Goal: Information Seeking & Learning: Learn about a topic

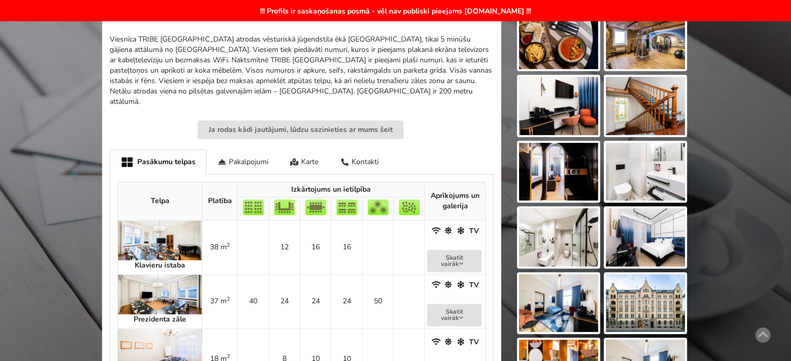
scroll to position [156, 0]
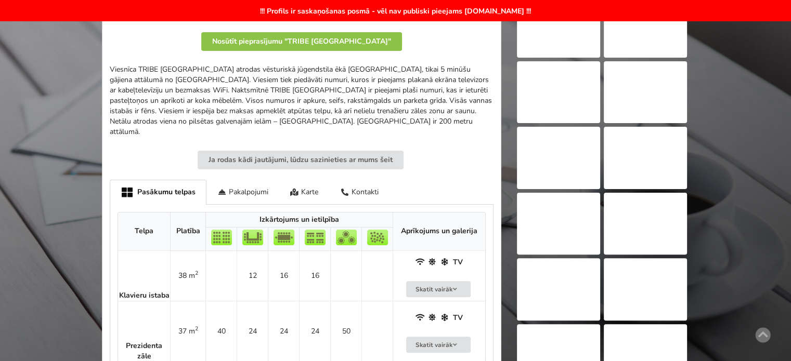
scroll to position [364, 0]
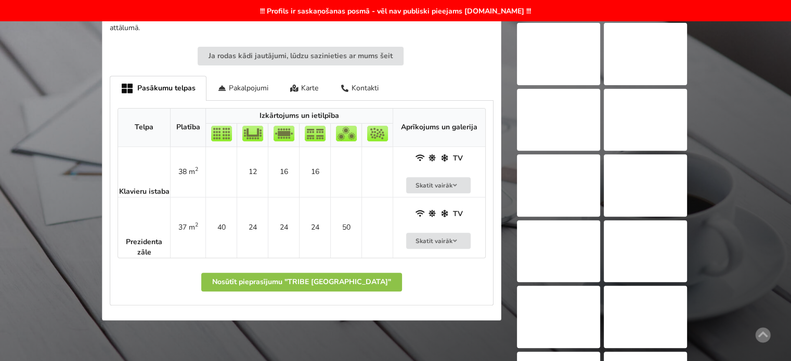
click at [330, 183] on td at bounding box center [345, 172] width 31 height 50
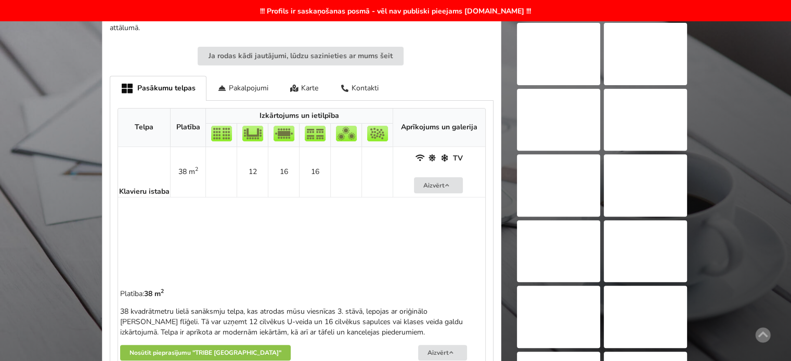
click at [330, 183] on td at bounding box center [345, 172] width 31 height 50
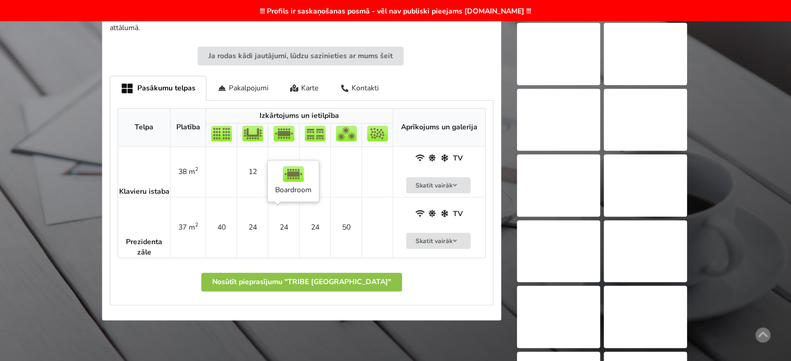
scroll to position [156, 0]
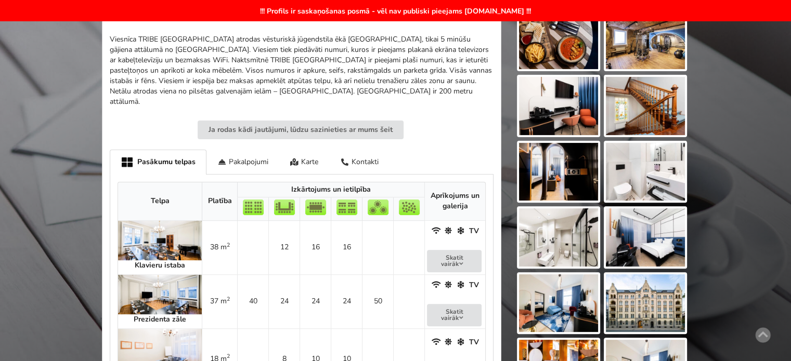
scroll to position [416, 0]
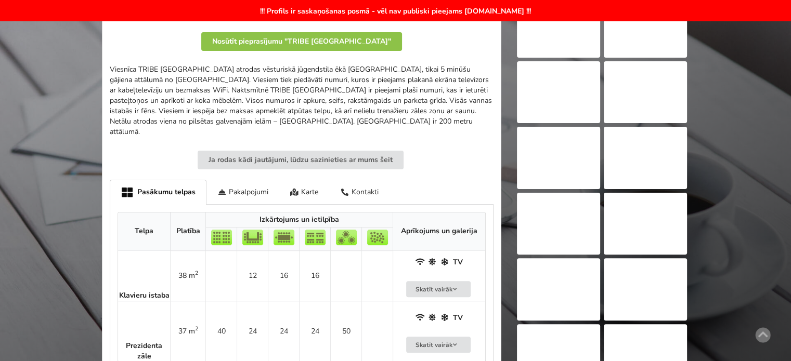
scroll to position [104, 0]
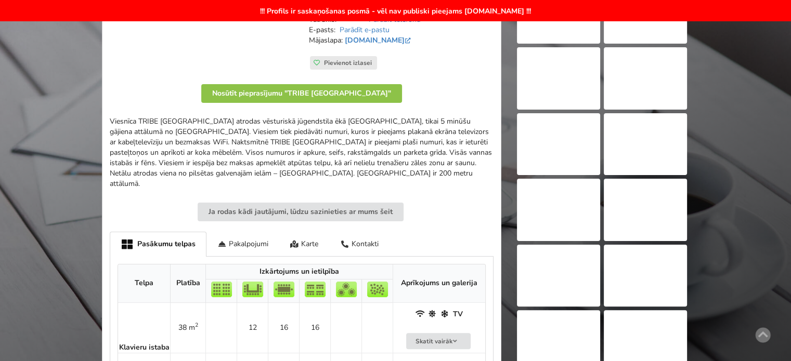
scroll to position [52, 0]
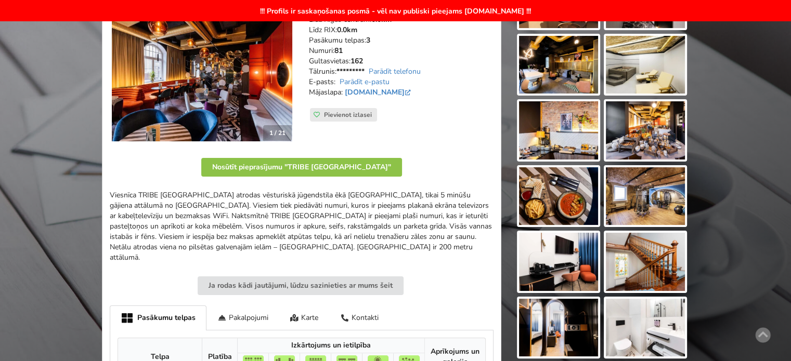
scroll to position [416, 0]
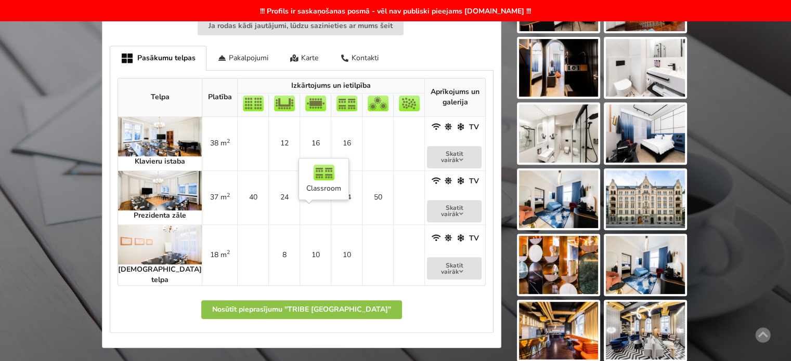
click at [331, 238] on td "10" at bounding box center [346, 255] width 31 height 61
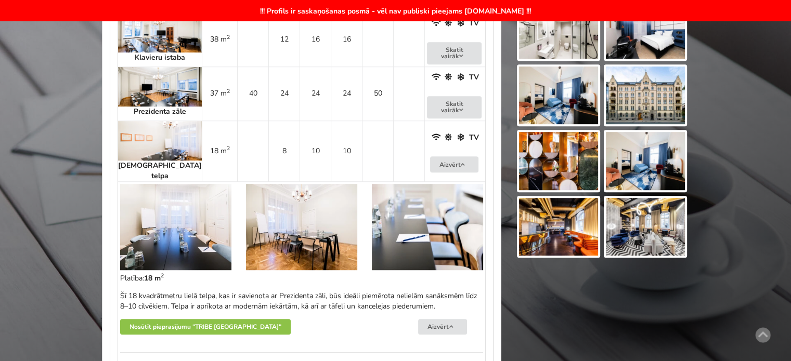
scroll to position [468, 0]
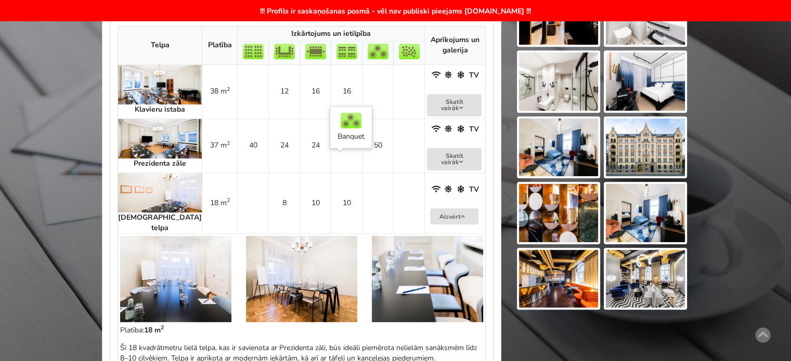
click at [362, 180] on td at bounding box center [377, 203] width 31 height 61
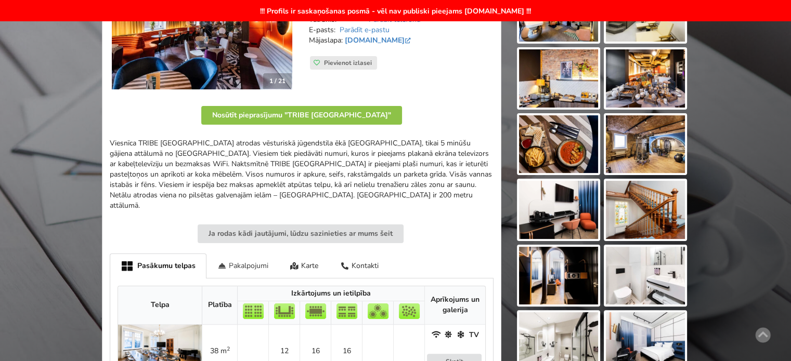
scroll to position [104, 0]
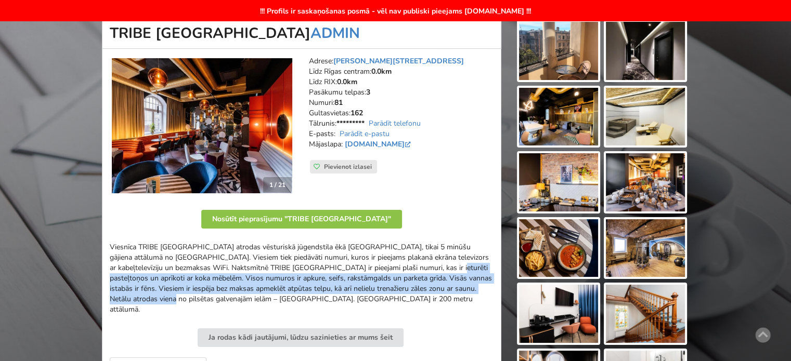
drag, startPoint x: 328, startPoint y: 274, endPoint x: 422, endPoint y: 297, distance: 97.0
click at [421, 297] on div "Viesnīca TRIBE Riga City Centre atrodas vēsturiskā jūgendstila ēkā Rīgā, tikai …" at bounding box center [302, 278] width 384 height 73
click at [422, 297] on div "Viesnīca TRIBE Riga City Centre atrodas vēsturiskā jūgendstila ēkā Rīgā, tikai …" at bounding box center [302, 278] width 384 height 73
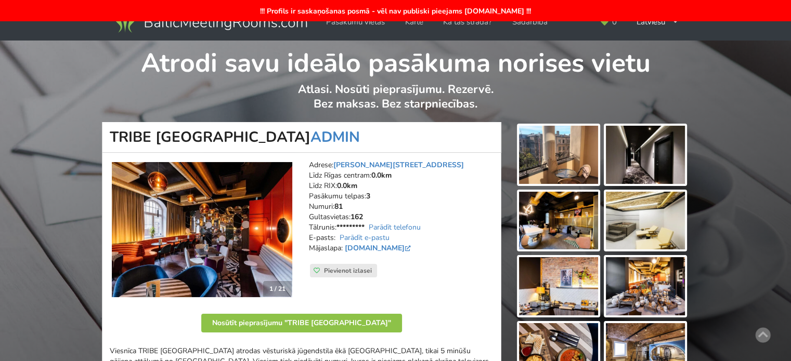
scroll to position [208, 0]
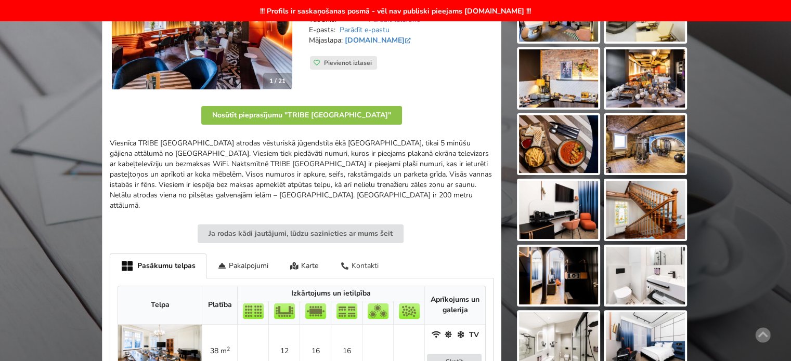
click at [362, 256] on div "Kontakti" at bounding box center [359, 266] width 60 height 24
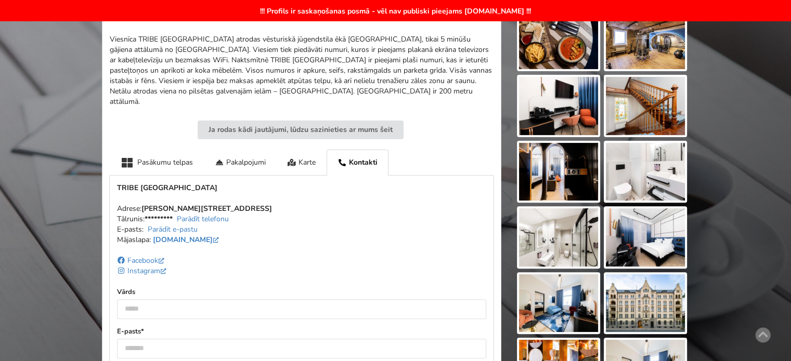
scroll to position [364, 0]
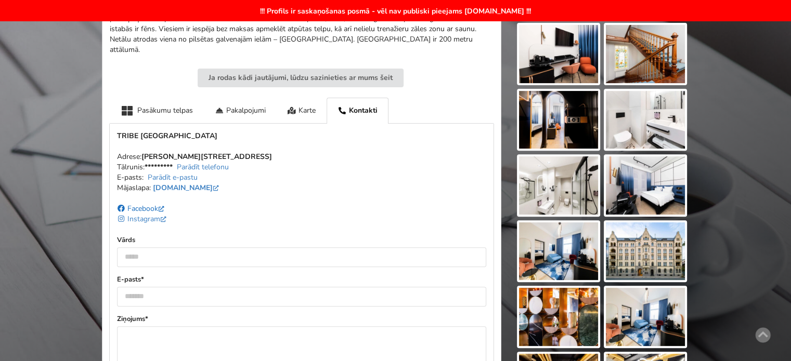
click at [149, 204] on link "Facebook" at bounding box center [141, 209] width 49 height 10
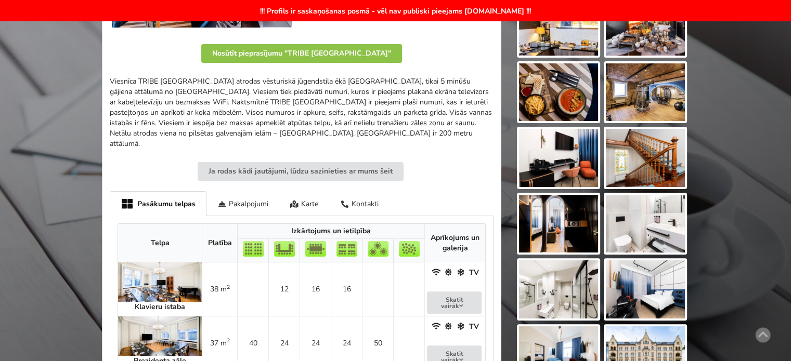
scroll to position [312, 0]
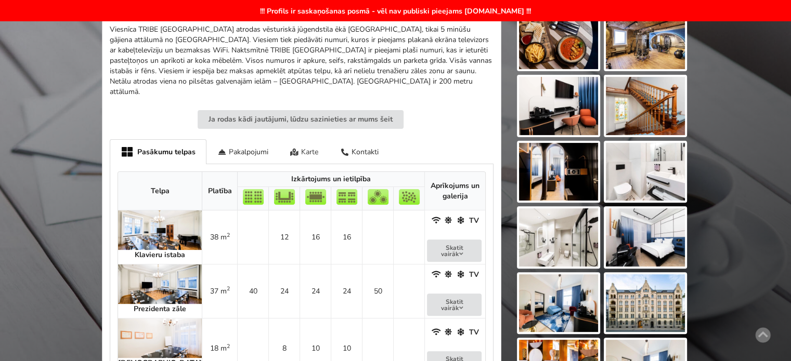
click at [310, 154] on div "Karte" at bounding box center [304, 151] width 50 height 24
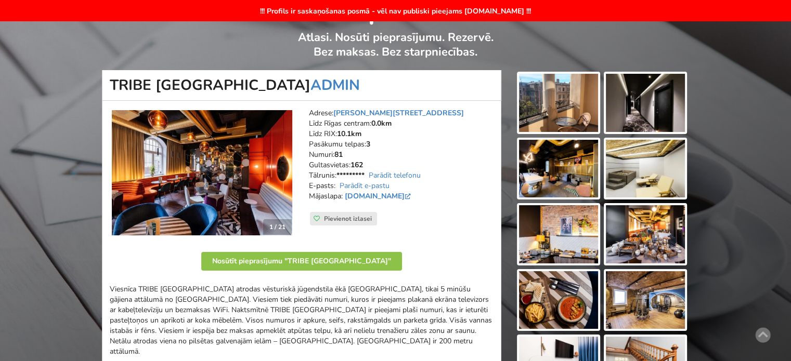
scroll to position [0, 0]
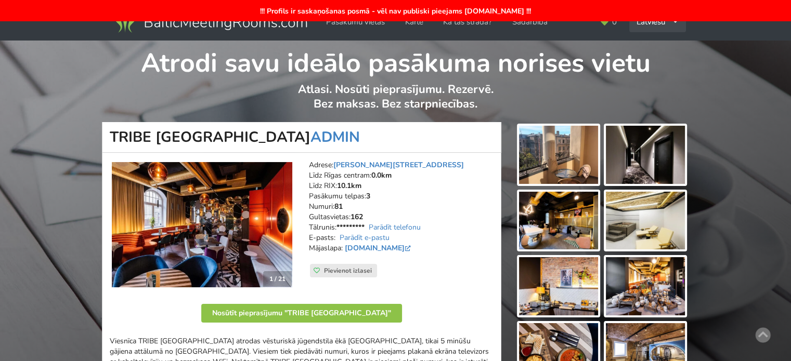
click at [650, 21] on div "Latviešu English Русский" at bounding box center [657, 22] width 57 height 20
click at [652, 45] on link "English" at bounding box center [657, 45] width 55 height 20
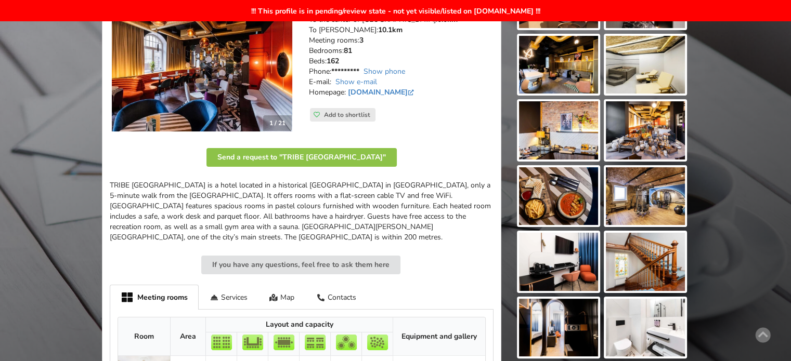
scroll to position [260, 0]
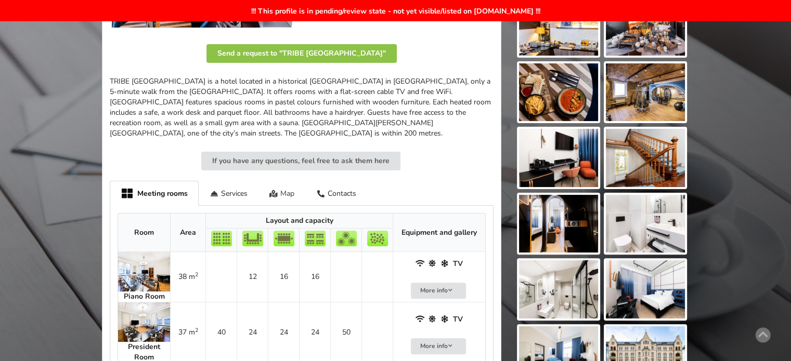
click at [288, 191] on div "Map" at bounding box center [281, 193] width 47 height 24
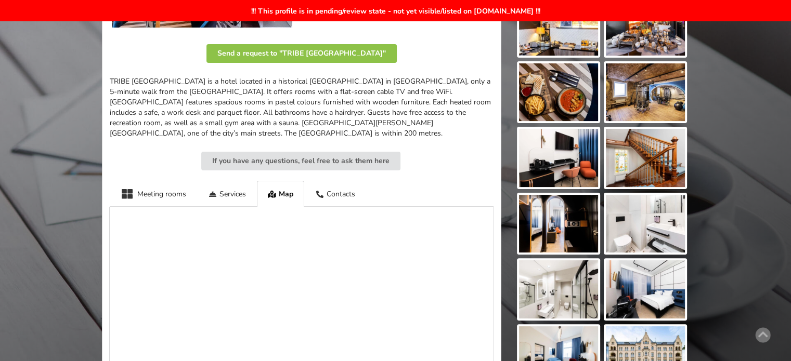
scroll to position [0, 0]
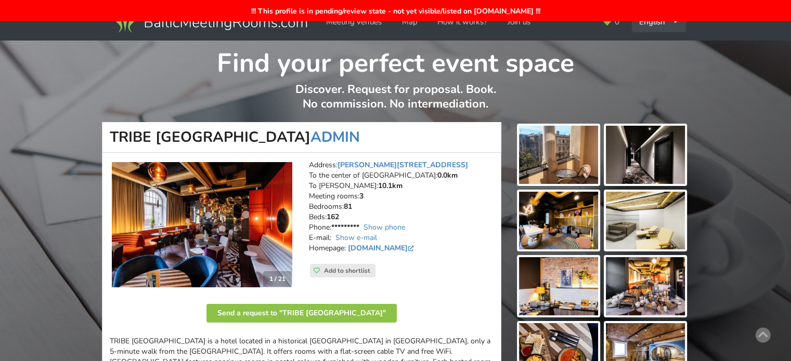
click at [662, 25] on div "English Русский Latviešu" at bounding box center [659, 22] width 54 height 20
click at [656, 46] on link "Русский" at bounding box center [659, 45] width 53 height 20
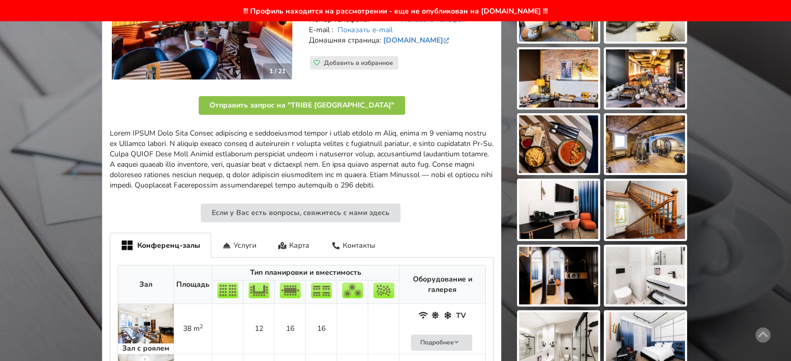
scroll to position [260, 0]
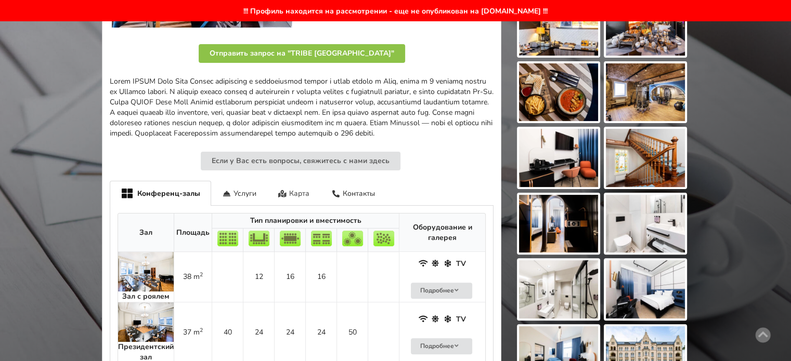
click at [302, 205] on div "Карта" at bounding box center [294, 193] width 54 height 24
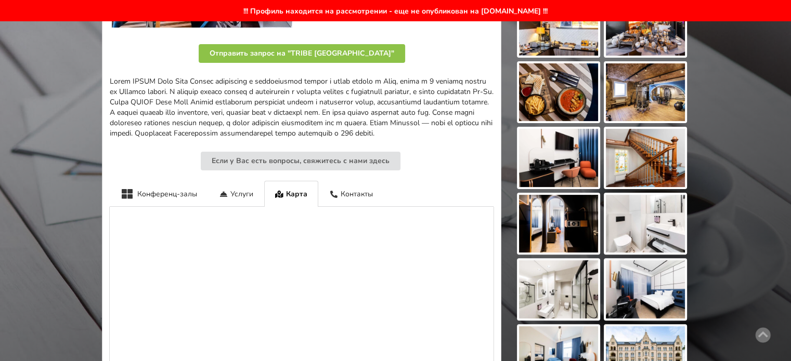
scroll to position [0, 0]
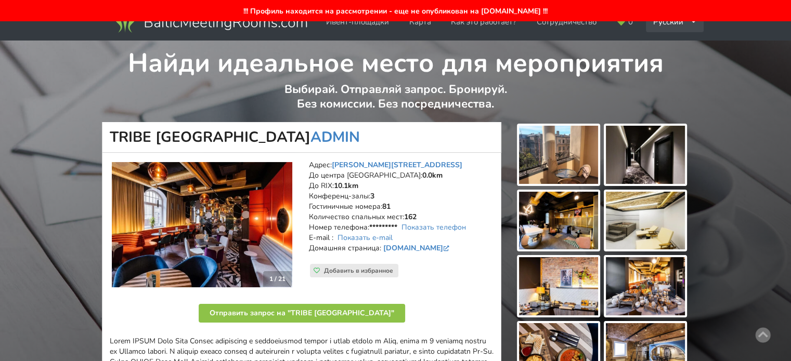
click at [678, 24] on div "Русский English Latviešu" at bounding box center [675, 22] width 58 height 20
click at [670, 67] on link "Latviešu" at bounding box center [675, 66] width 57 height 20
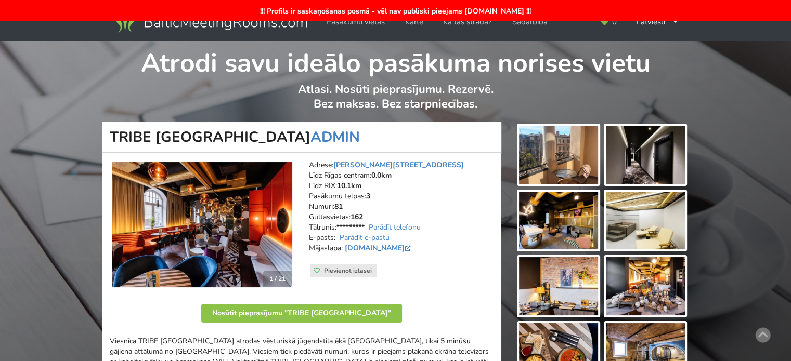
click at [196, 214] on img at bounding box center [202, 224] width 180 height 125
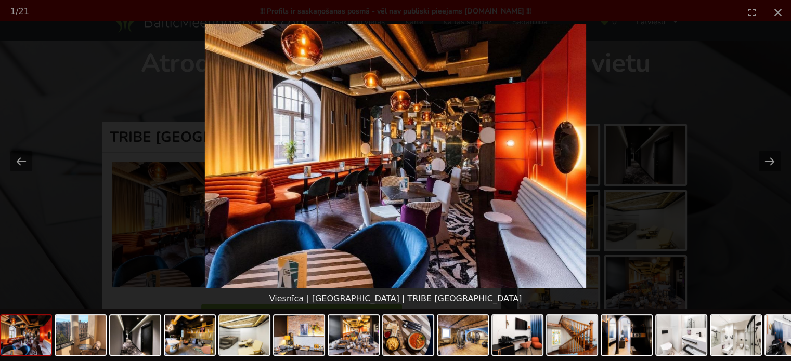
click at [751, 128] on picture at bounding box center [395, 156] width 791 height 264
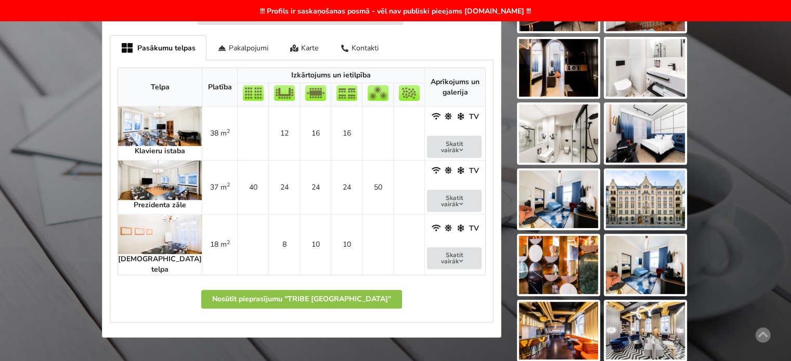
scroll to position [468, 0]
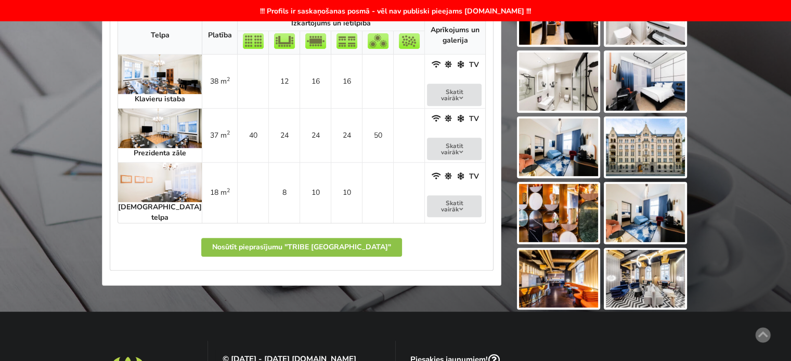
click at [571, 270] on img at bounding box center [558, 279] width 79 height 58
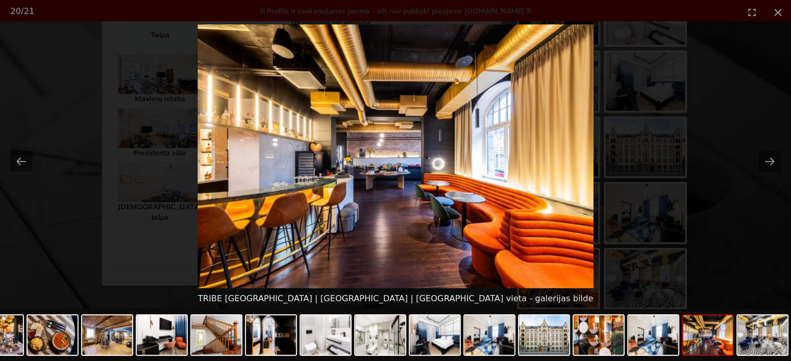
scroll to position [0, 0]
click at [733, 230] on picture at bounding box center [395, 156] width 791 height 264
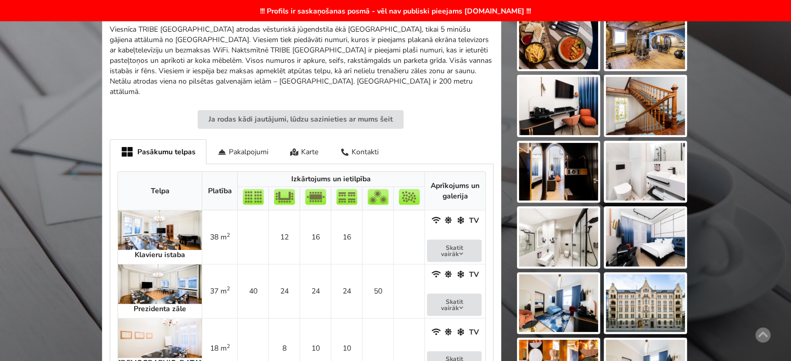
scroll to position [364, 0]
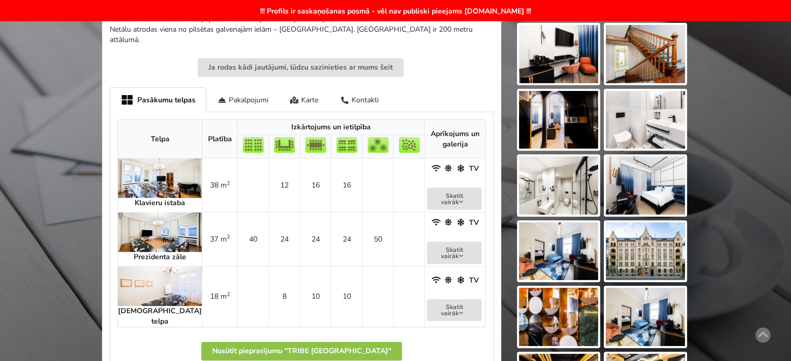
click at [136, 170] on img at bounding box center [160, 179] width 84 height 40
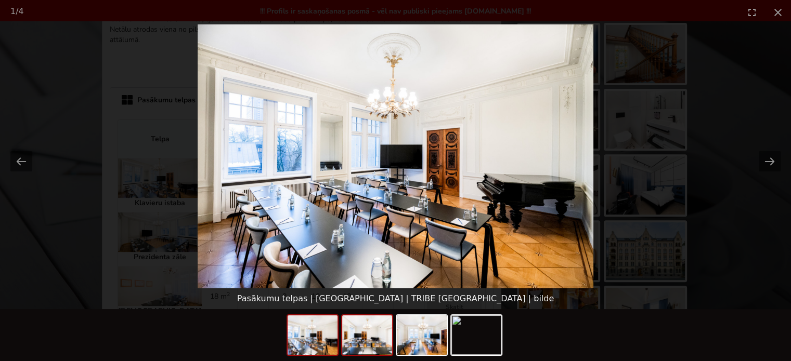
click at [358, 343] on img at bounding box center [367, 336] width 50 height 40
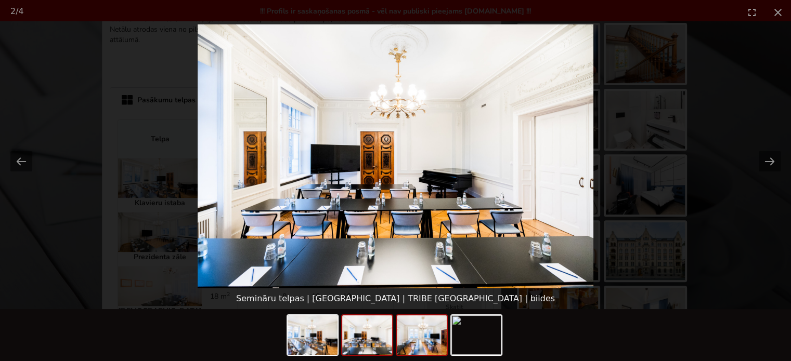
click at [431, 343] on img at bounding box center [422, 336] width 50 height 40
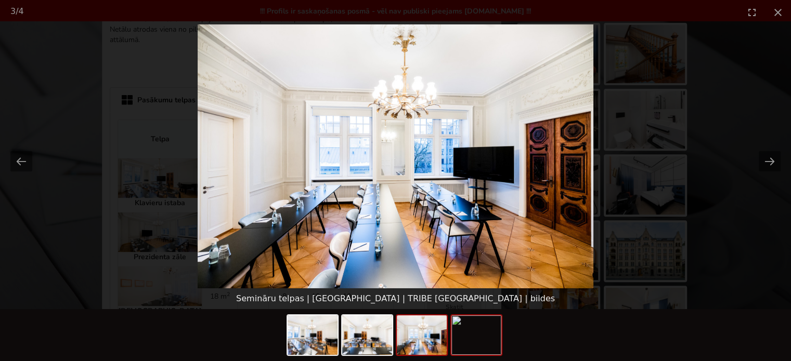
click at [474, 337] on img at bounding box center [476, 336] width 50 height 40
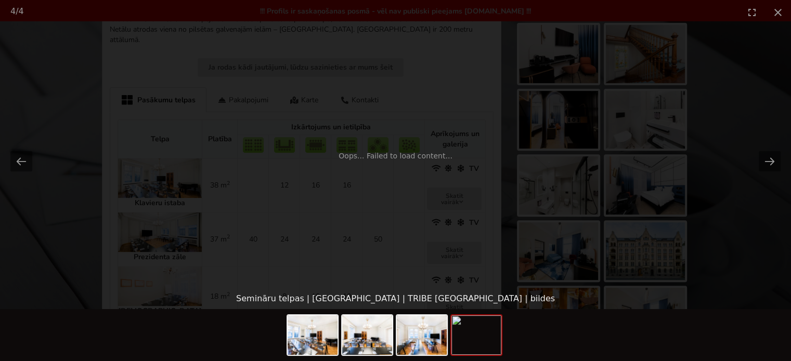
scroll to position [0, 0]
click at [691, 223] on div "Oops... Failed to load content..." at bounding box center [395, 156] width 791 height 264
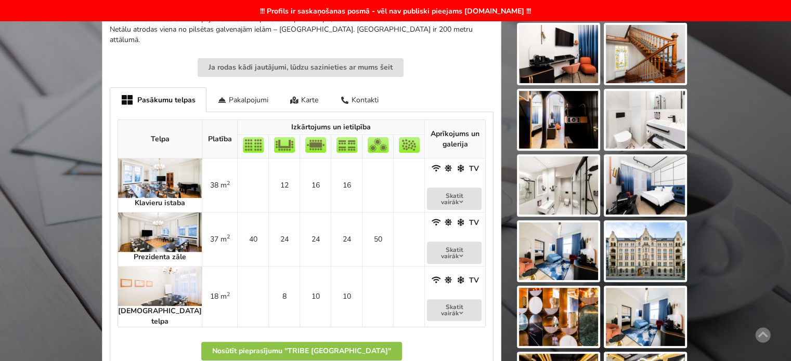
click at [160, 215] on img at bounding box center [160, 233] width 84 height 40
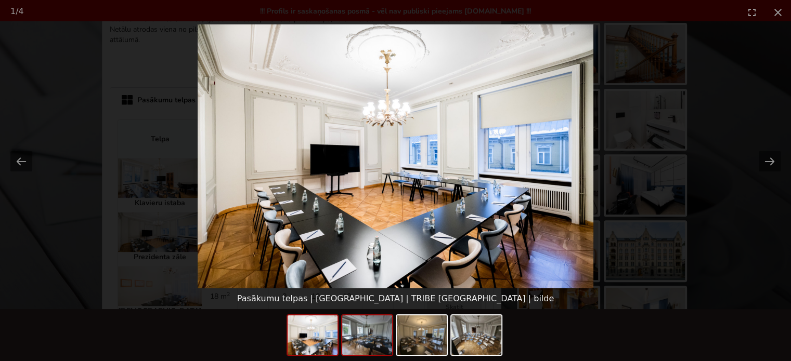
click at [376, 344] on img at bounding box center [367, 336] width 50 height 40
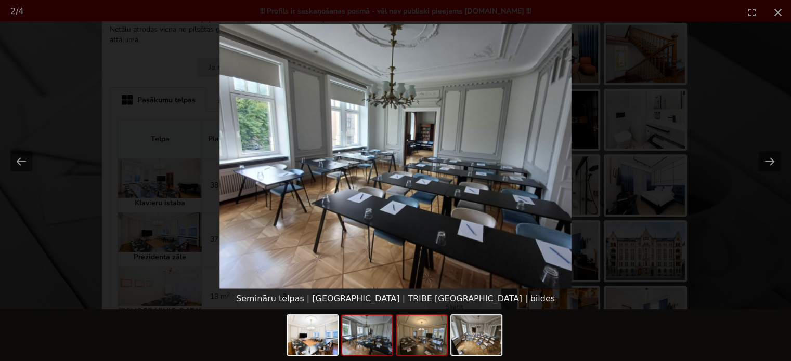
click at [423, 344] on img at bounding box center [422, 336] width 50 height 40
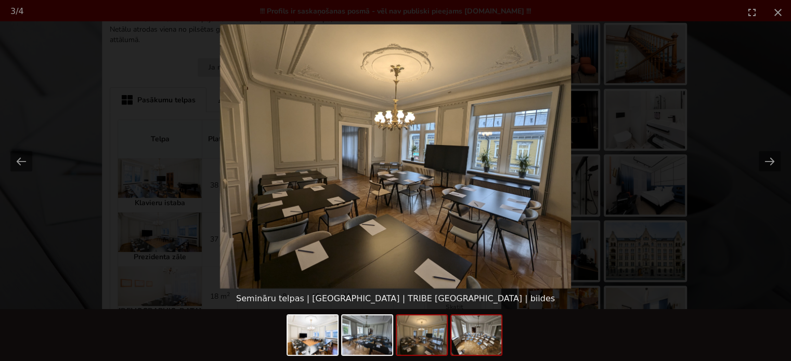
click at [488, 343] on img at bounding box center [476, 336] width 50 height 40
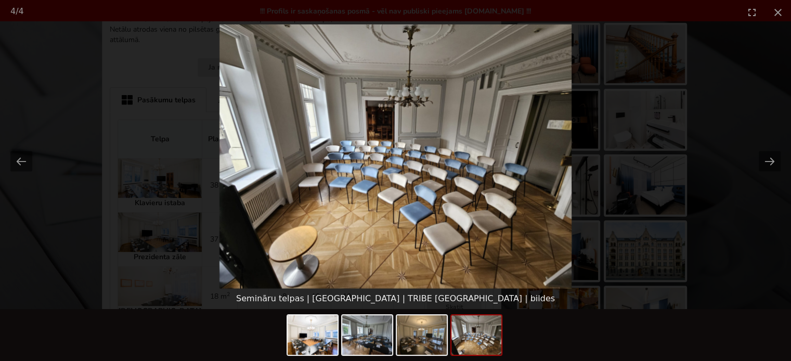
click at [726, 227] on picture at bounding box center [395, 156] width 791 height 264
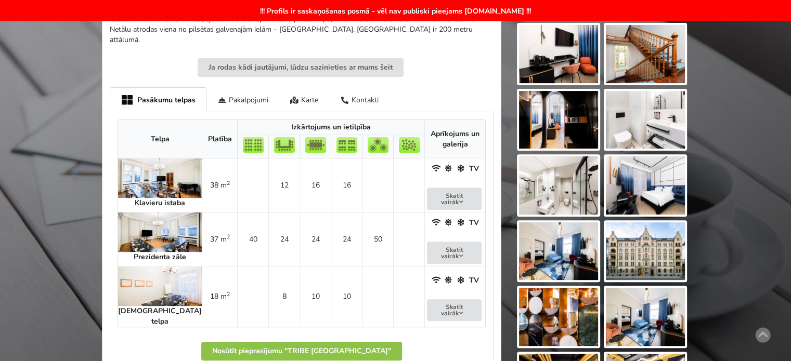
click at [155, 272] on img at bounding box center [160, 287] width 84 height 40
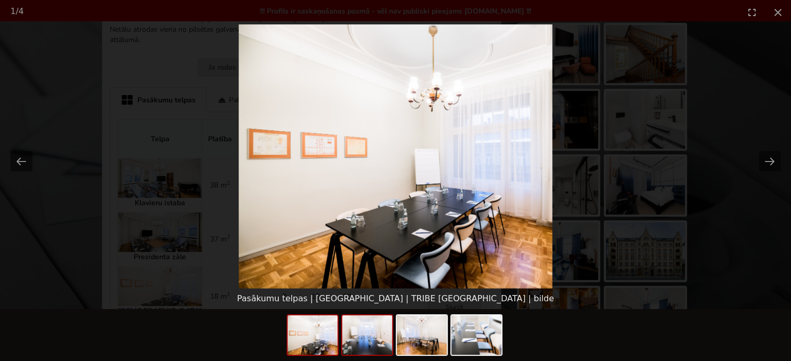
click at [372, 336] on img at bounding box center [367, 336] width 50 height 40
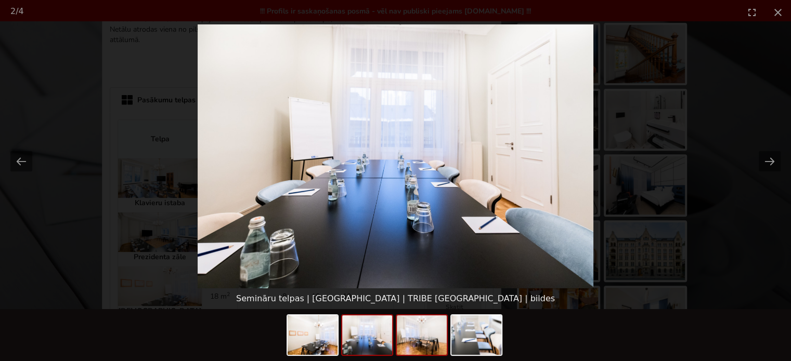
click at [429, 341] on img at bounding box center [422, 336] width 50 height 40
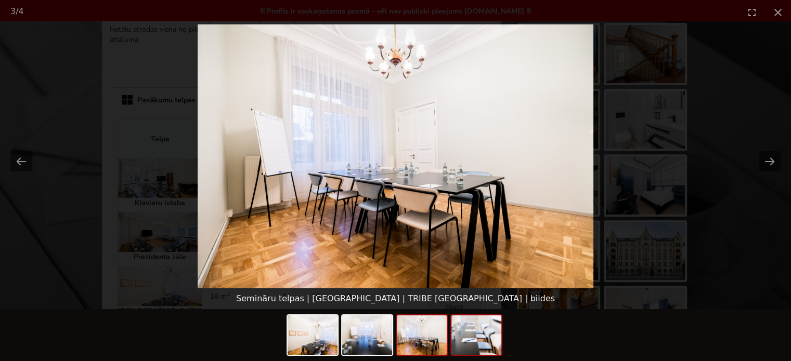
click at [487, 337] on img at bounding box center [476, 336] width 50 height 40
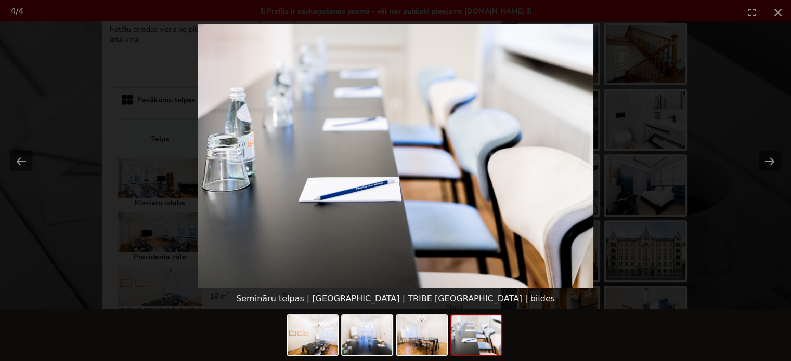
click at [706, 217] on picture at bounding box center [395, 156] width 791 height 264
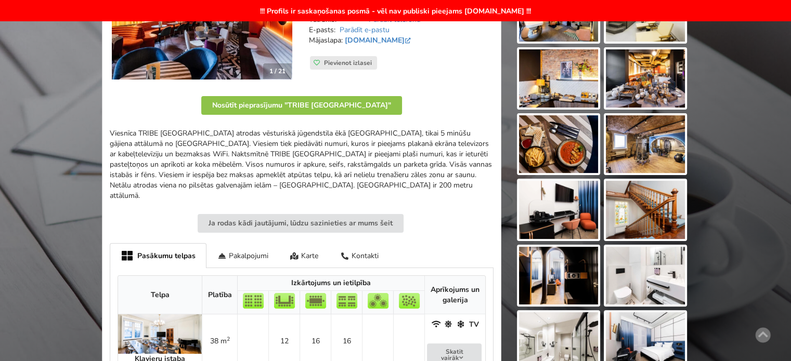
scroll to position [312, 0]
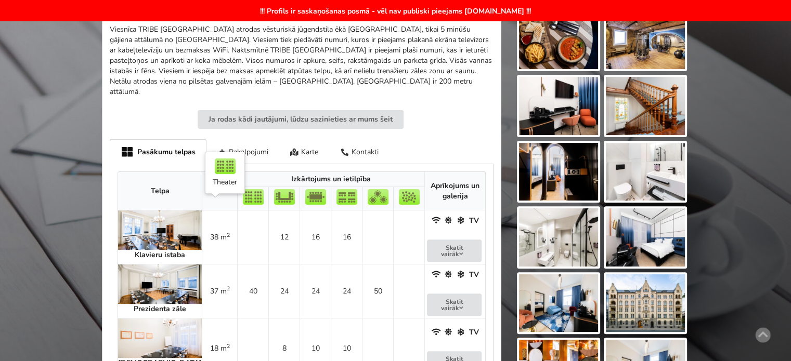
click at [237, 220] on td at bounding box center [252, 238] width 31 height 54
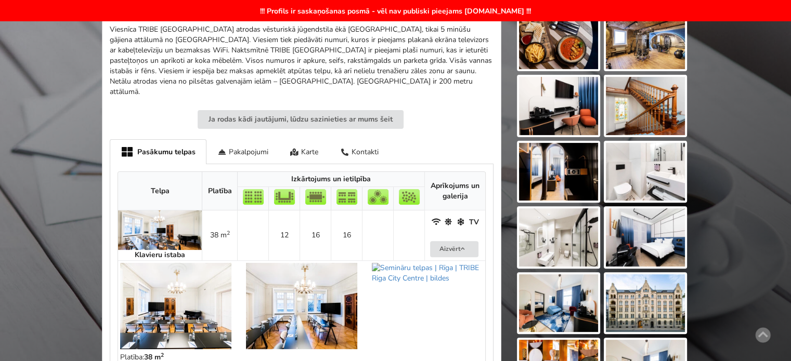
click at [151, 223] on img at bounding box center [160, 231] width 84 height 40
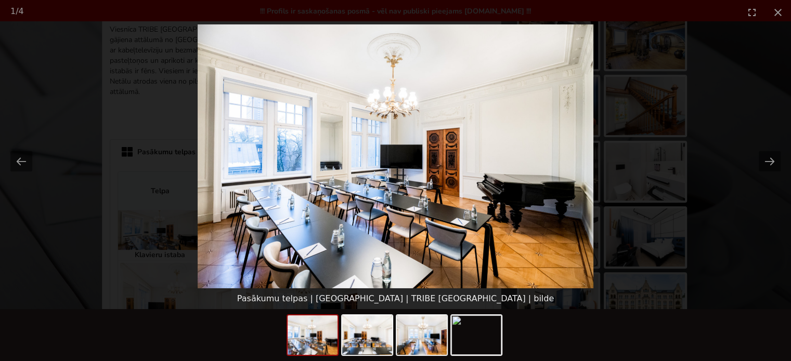
scroll to position [0, 0]
click at [771, 160] on button "Next slide" at bounding box center [770, 161] width 22 height 20
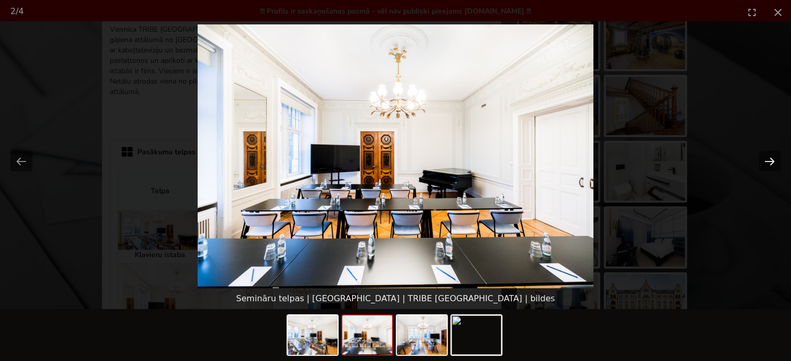
click at [765, 163] on button "Next slide" at bounding box center [770, 161] width 22 height 20
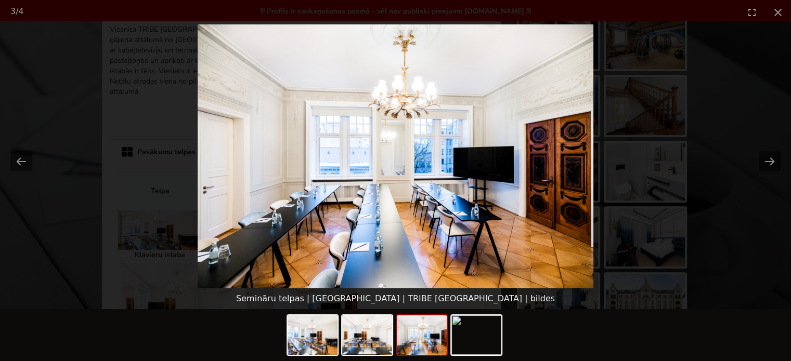
click at [730, 233] on picture at bounding box center [395, 156] width 791 height 264
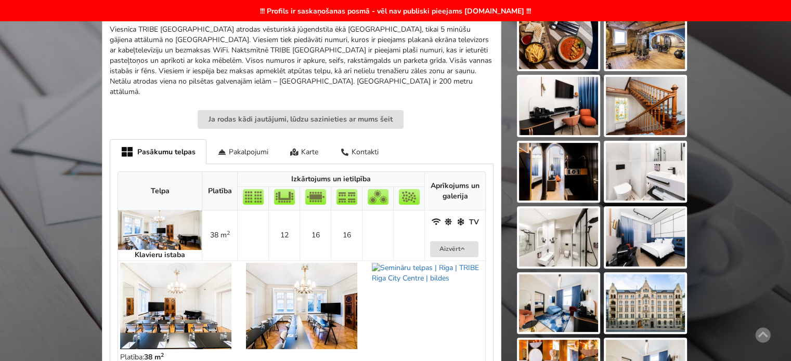
scroll to position [468, 0]
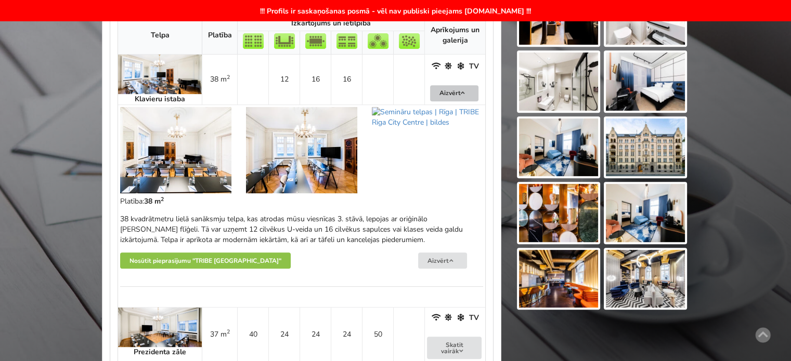
click at [443, 85] on button "Aizvērt" at bounding box center [454, 93] width 49 height 16
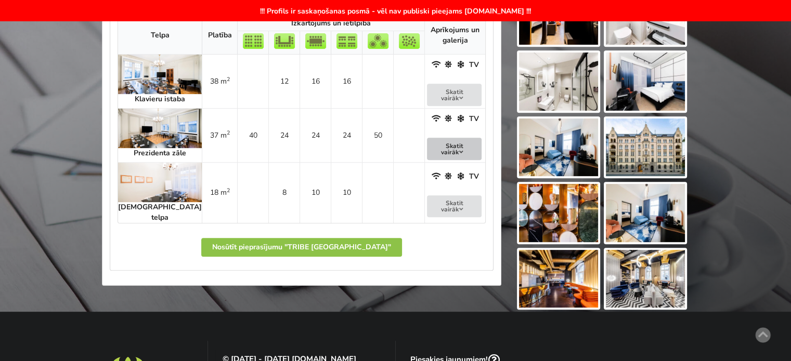
click at [446, 138] on button "Skatīt vairāk" at bounding box center [454, 149] width 55 height 22
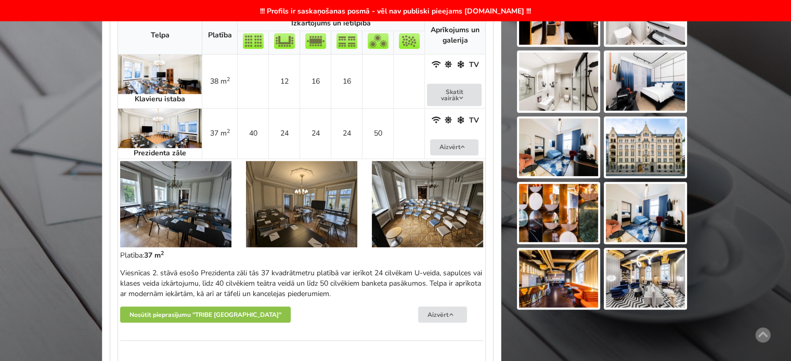
click at [150, 109] on img at bounding box center [160, 129] width 84 height 40
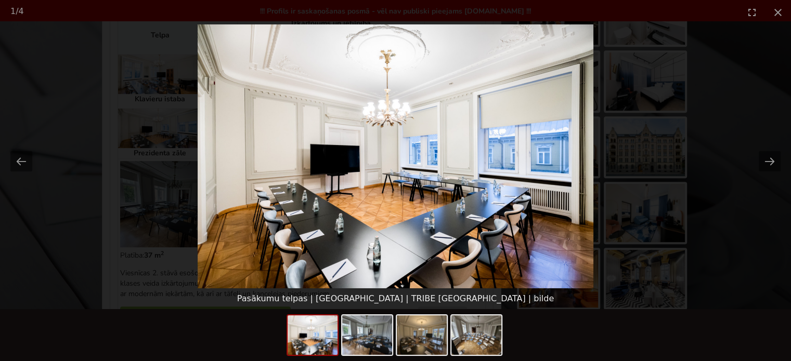
scroll to position [0, 0]
click at [763, 163] on button "Next slide" at bounding box center [770, 161] width 22 height 20
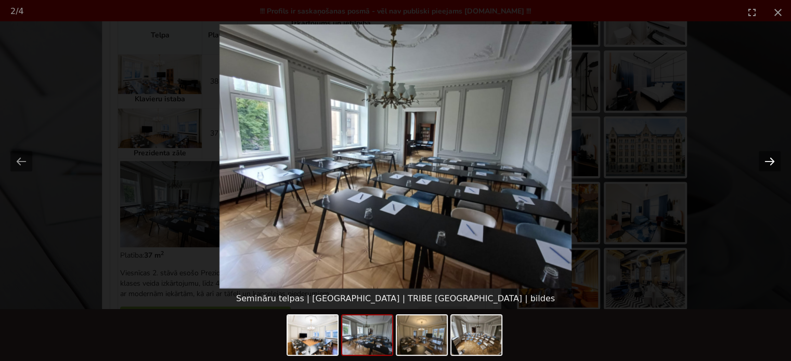
click at [763, 163] on button "Next slide" at bounding box center [770, 161] width 22 height 20
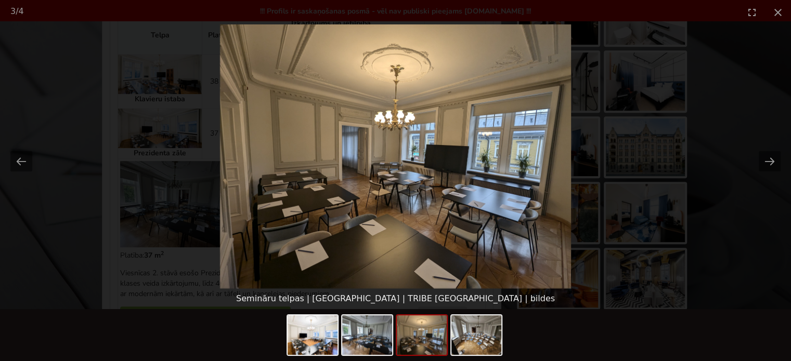
click at [716, 202] on picture at bounding box center [395, 156] width 791 height 264
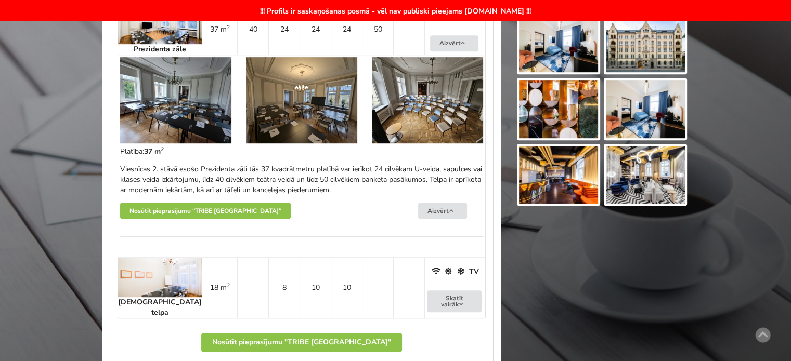
scroll to position [624, 0]
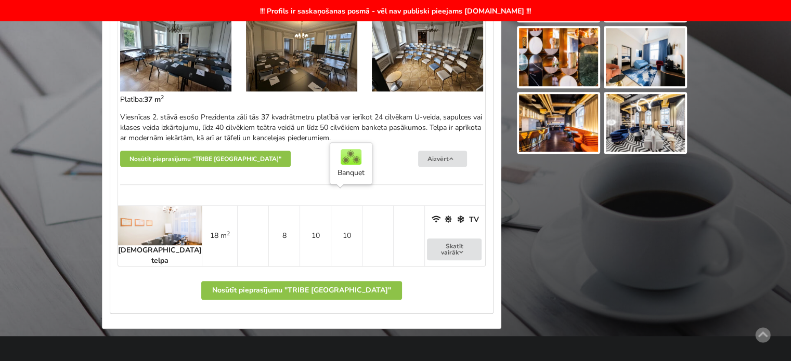
click at [362, 216] on td at bounding box center [377, 235] width 31 height 61
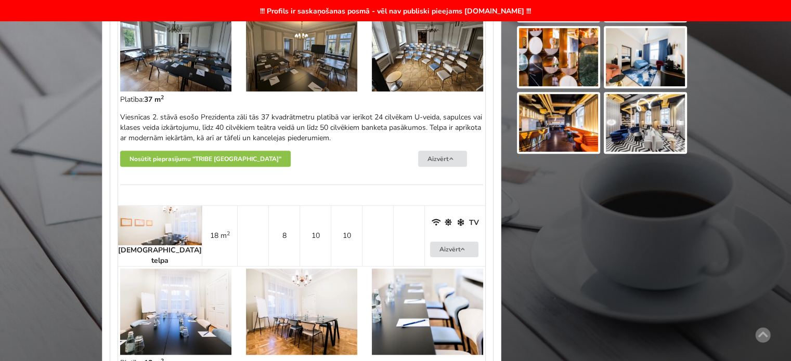
click at [153, 206] on img at bounding box center [160, 226] width 84 height 40
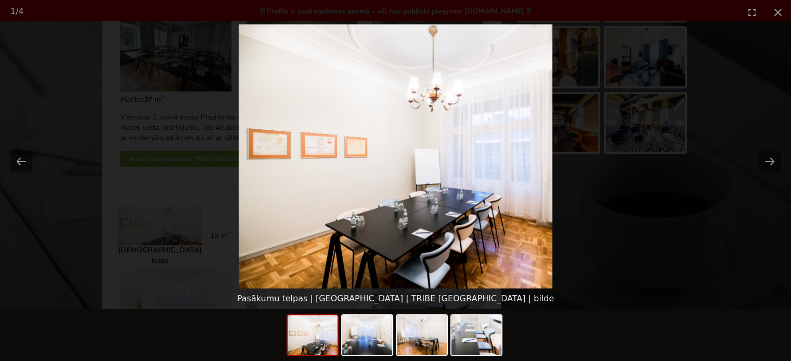
scroll to position [0, 0]
click at [772, 158] on button "Next slide" at bounding box center [770, 161] width 22 height 20
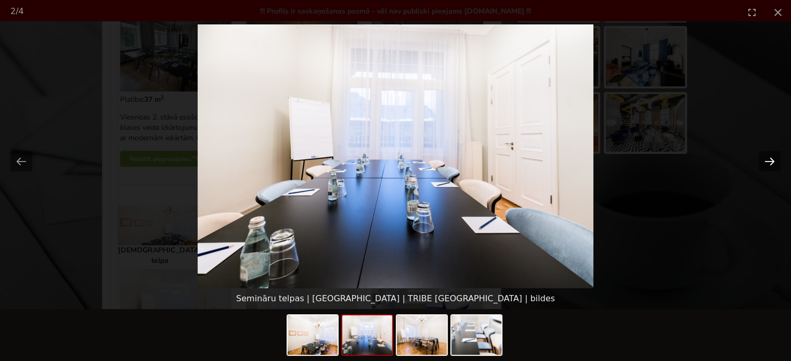
click at [772, 158] on button "Next slide" at bounding box center [770, 161] width 22 height 20
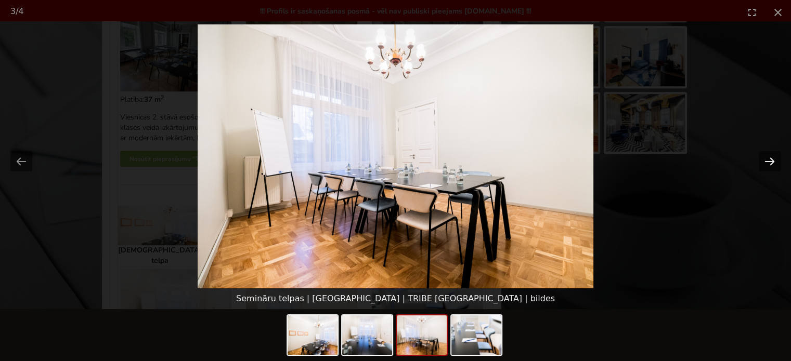
click at [771, 162] on button "Next slide" at bounding box center [770, 161] width 22 height 20
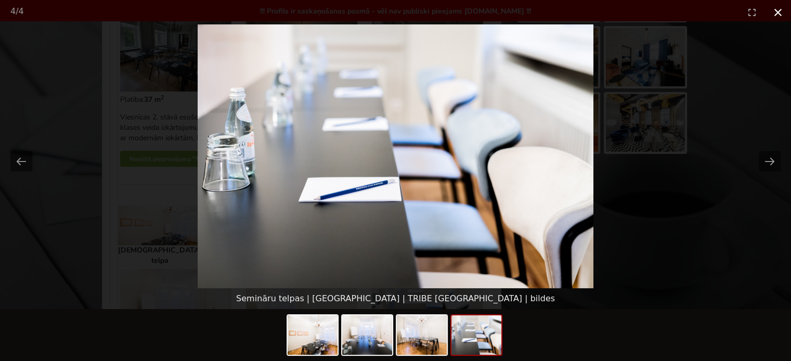
click at [778, 10] on button "Close gallery" at bounding box center [778, 12] width 26 height 24
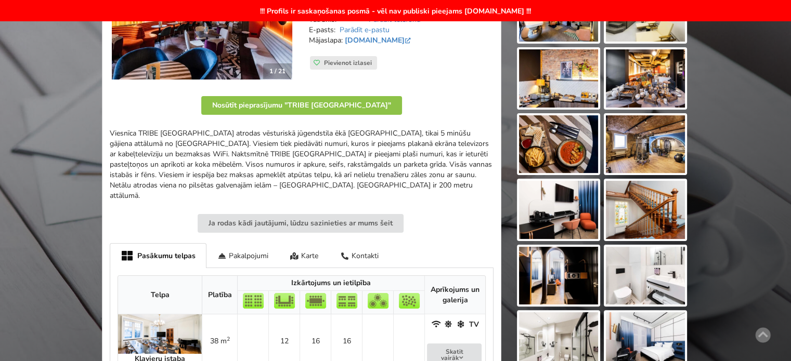
scroll to position [52, 0]
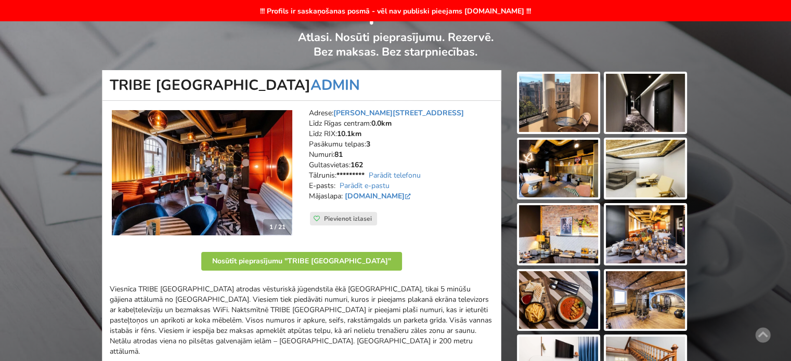
click at [561, 176] on img at bounding box center [558, 169] width 79 height 58
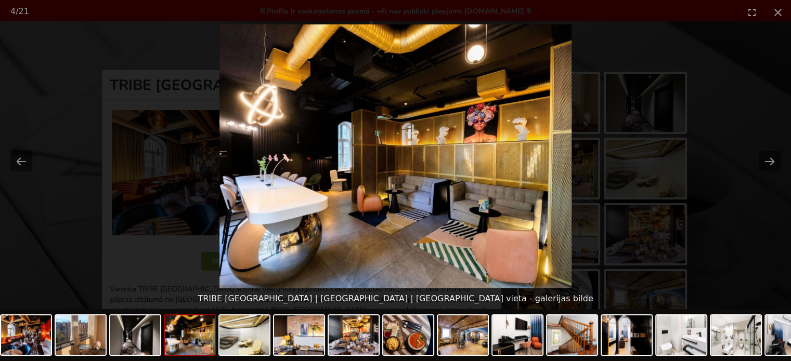
click at [738, 218] on picture at bounding box center [395, 156] width 791 height 264
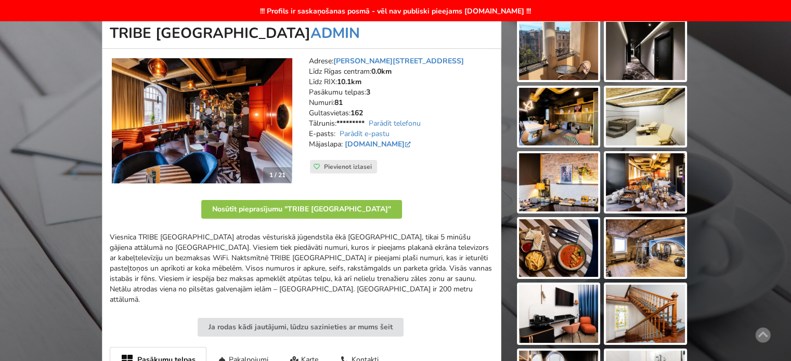
scroll to position [0, 0]
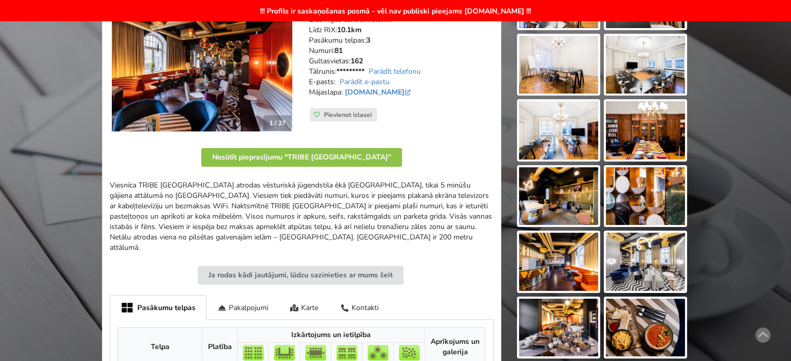
scroll to position [52, 0]
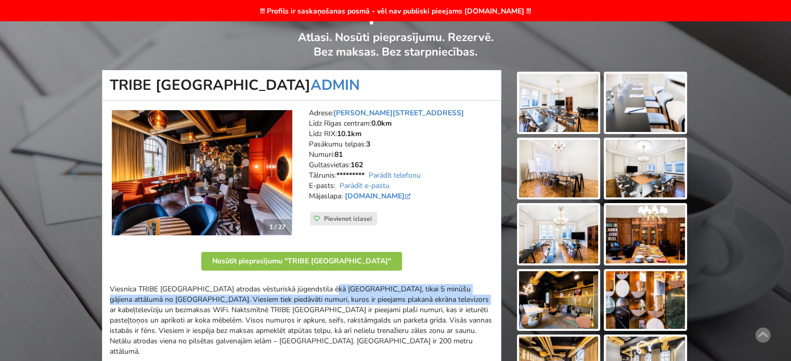
drag, startPoint x: 405, startPoint y: 295, endPoint x: 450, endPoint y: 300, distance: 45.0
click at [434, 296] on p "Viesnīca TRIBE Riga City Centre atrodas vēsturiskā jūgendstila ēkā Rīgā, tikai …" at bounding box center [302, 320] width 384 height 73
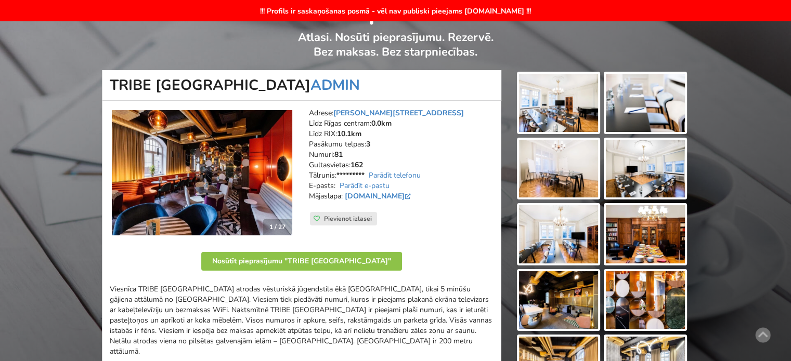
click at [450, 300] on p "Viesnīca TRIBE Riga City Centre atrodas vēsturiskā jūgendstila ēkā Rīgā, tikai …" at bounding box center [302, 320] width 384 height 73
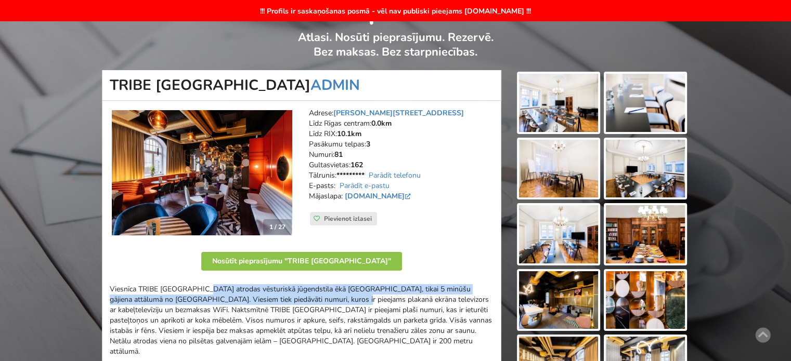
drag, startPoint x: 210, startPoint y: 287, endPoint x: 347, endPoint y: 301, distance: 137.9
click at [346, 300] on p "Viesnīca TRIBE Riga City Centre atrodas vēsturiskā jūgendstila ēkā Rīgā, tikai …" at bounding box center [302, 320] width 384 height 73
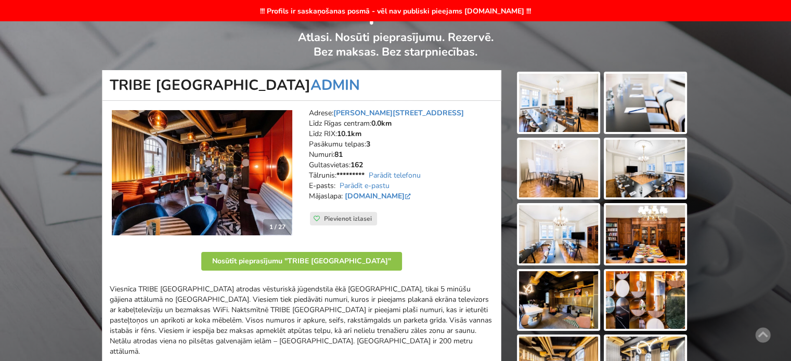
click at [347, 301] on p "Viesnīca TRIBE Riga City Centre atrodas vēsturiskā jūgendstila ēkā Rīgā, tikai …" at bounding box center [302, 320] width 384 height 73
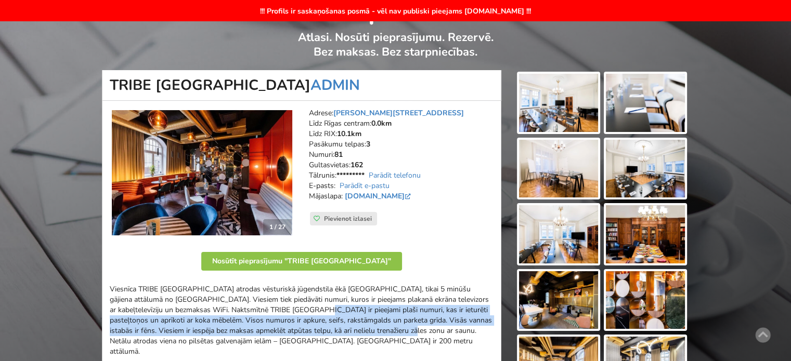
drag, startPoint x: 378, startPoint y: 327, endPoint x: 249, endPoint y: 305, distance: 130.7
click at [253, 306] on p "Viesnīca TRIBE Riga City Centre atrodas vēsturiskā jūgendstila ēkā Rīgā, tikai …" at bounding box center [302, 320] width 384 height 73
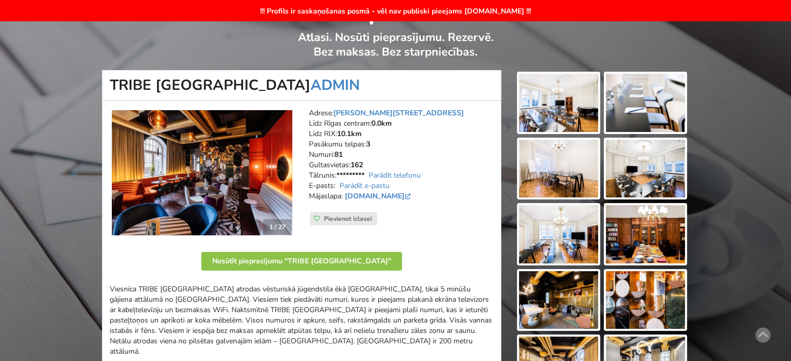
click at [249, 305] on p "Viesnīca TRIBE Riga City Centre atrodas vēsturiskā jūgendstila ēkā Rīgā, tikai …" at bounding box center [302, 320] width 384 height 73
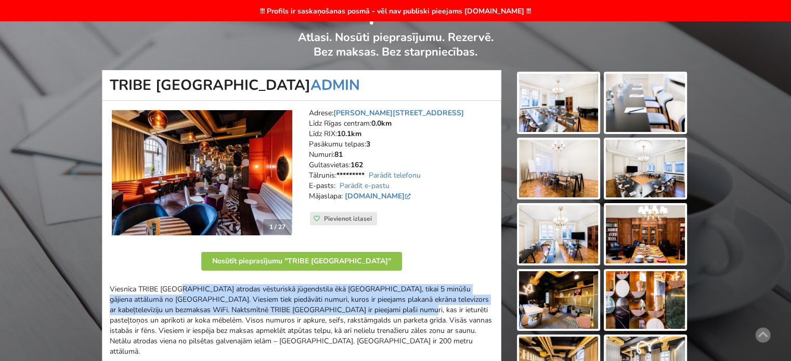
drag, startPoint x: 179, startPoint y: 293, endPoint x: 384, endPoint y: 319, distance: 206.5
click at [376, 317] on p "Viesnīca TRIBE [GEOGRAPHIC_DATA] atrodas vēsturiskā jūgendstila ēkā [GEOGRAPHIC…" at bounding box center [302, 320] width 384 height 73
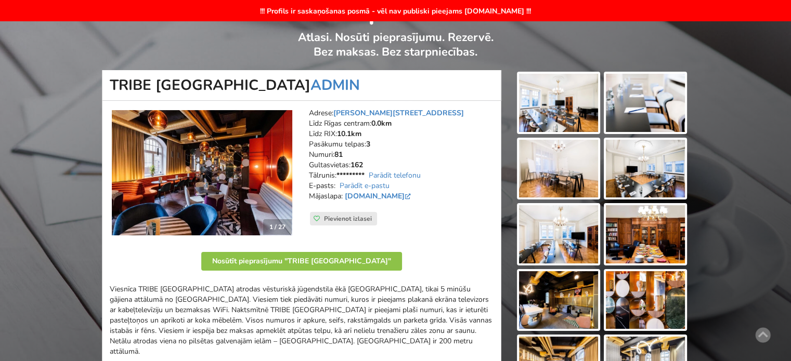
drag, startPoint x: 384, startPoint y: 319, endPoint x: 420, endPoint y: 336, distance: 40.5
click at [384, 320] on p "Viesnīca TRIBE [GEOGRAPHIC_DATA] atrodas vēsturiskā jūgendstila ēkā [GEOGRAPHIC…" at bounding box center [302, 320] width 384 height 73
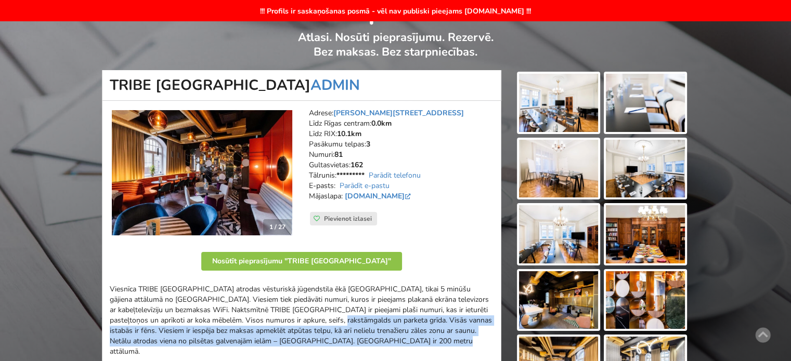
drag, startPoint x: 270, startPoint y: 313, endPoint x: 247, endPoint y: 310, distance: 23.1
click at [250, 310] on p "Viesnīca TRIBE [GEOGRAPHIC_DATA] atrodas vēsturiskā jūgendstila ēkā [GEOGRAPHIC…" at bounding box center [302, 320] width 384 height 73
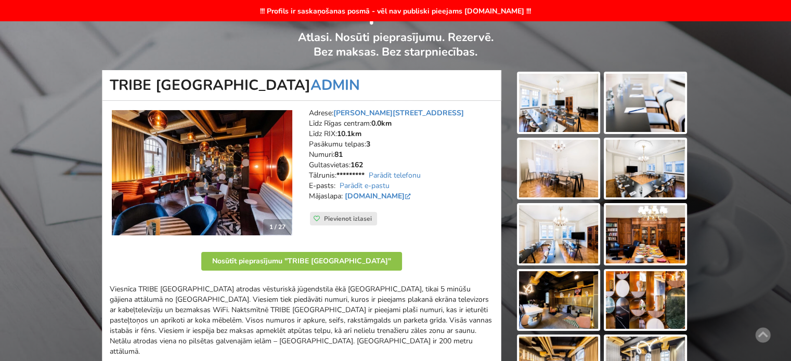
click at [220, 307] on p "Viesnīca TRIBE [GEOGRAPHIC_DATA] atrodas vēsturiskā jūgendstila ēkā [GEOGRAPHIC…" at bounding box center [302, 320] width 384 height 73
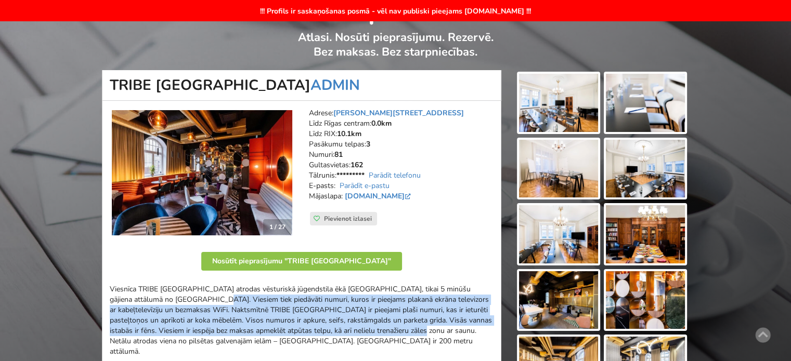
drag, startPoint x: 243, startPoint y: 303, endPoint x: 393, endPoint y: 330, distance: 152.2
click at [393, 330] on p "Viesnīca TRIBE [GEOGRAPHIC_DATA] atrodas vēsturiskā jūgendstila ēkā [GEOGRAPHIC…" at bounding box center [302, 320] width 384 height 73
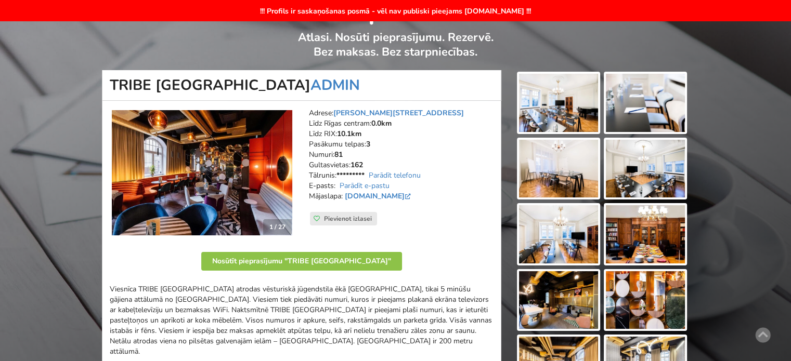
click at [395, 330] on p "Viesnīca TRIBE [GEOGRAPHIC_DATA] atrodas vēsturiskā jūgendstila ēkā [GEOGRAPHIC…" at bounding box center [302, 320] width 384 height 73
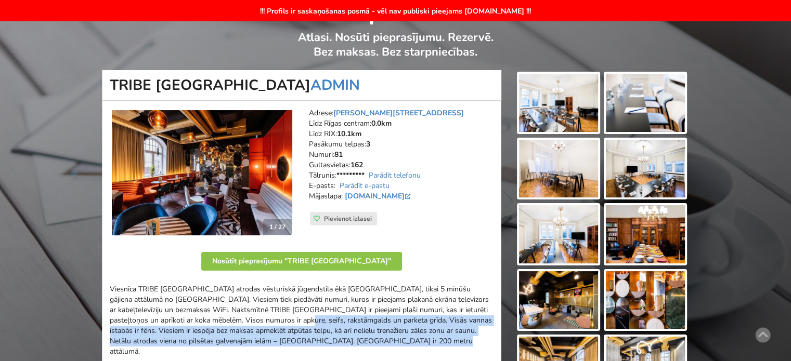
drag, startPoint x: 425, startPoint y: 342, endPoint x: 233, endPoint y: 319, distance: 192.7
click at [243, 320] on p "Viesnīca TRIBE [GEOGRAPHIC_DATA] atrodas vēsturiskā jūgendstila ēkā [GEOGRAPHIC…" at bounding box center [302, 320] width 384 height 73
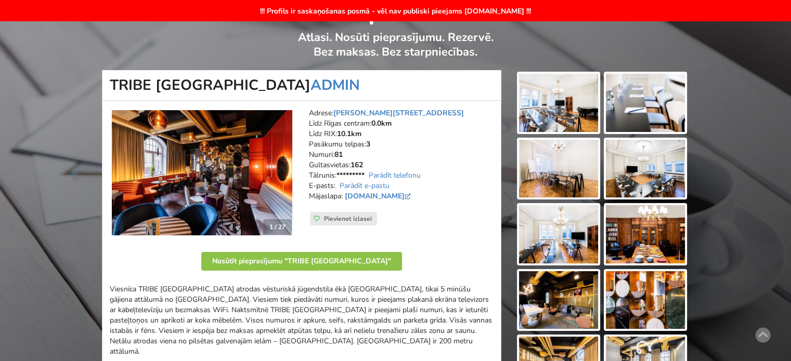
click at [233, 319] on p "Viesnīca TRIBE [GEOGRAPHIC_DATA] atrodas vēsturiskā jūgendstila ēkā [GEOGRAPHIC…" at bounding box center [302, 320] width 384 height 73
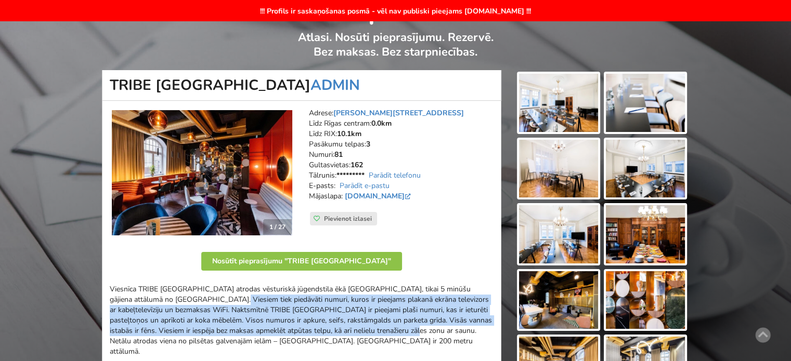
drag, startPoint x: 243, startPoint y: 302, endPoint x: 397, endPoint y: 336, distance: 157.6
click at [395, 336] on p "Viesnīca TRIBE [GEOGRAPHIC_DATA] atrodas vēsturiskā jūgendstila ēkā [GEOGRAPHIC…" at bounding box center [302, 320] width 384 height 73
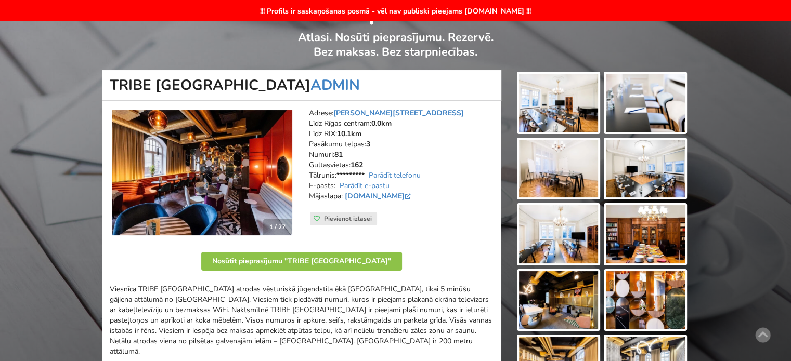
drag, startPoint x: 397, startPoint y: 336, endPoint x: 407, endPoint y: 337, distance: 10.0
click at [403, 337] on p "Viesnīca TRIBE [GEOGRAPHIC_DATA] atrodas vēsturiskā jūgendstila ēkā [GEOGRAPHIC…" at bounding box center [302, 320] width 384 height 73
click at [202, 314] on p "Viesnīca TRIBE [GEOGRAPHIC_DATA] atrodas vēsturiskā jūgendstila ēkā [GEOGRAPHIC…" at bounding box center [302, 320] width 384 height 73
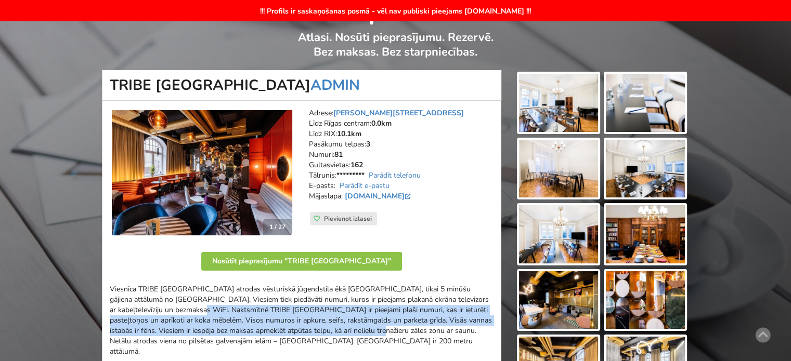
drag, startPoint x: 167, startPoint y: 307, endPoint x: 347, endPoint y: 334, distance: 181.9
click at [344, 333] on p "Viesnīca TRIBE [GEOGRAPHIC_DATA] atrodas vēsturiskā jūgendstila ēkā [GEOGRAPHIC…" at bounding box center [302, 320] width 384 height 73
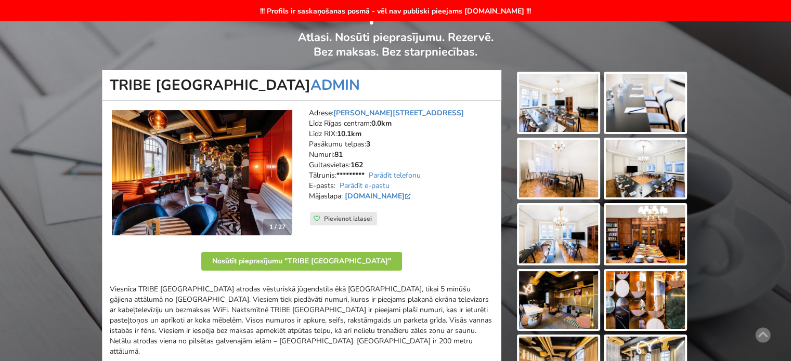
drag, startPoint x: 347, startPoint y: 334, endPoint x: 414, endPoint y: 344, distance: 67.3
click at [349, 334] on p "Viesnīca TRIBE [GEOGRAPHIC_DATA] atrodas vēsturiskā jūgendstila ēkā [GEOGRAPHIC…" at bounding box center [302, 320] width 384 height 73
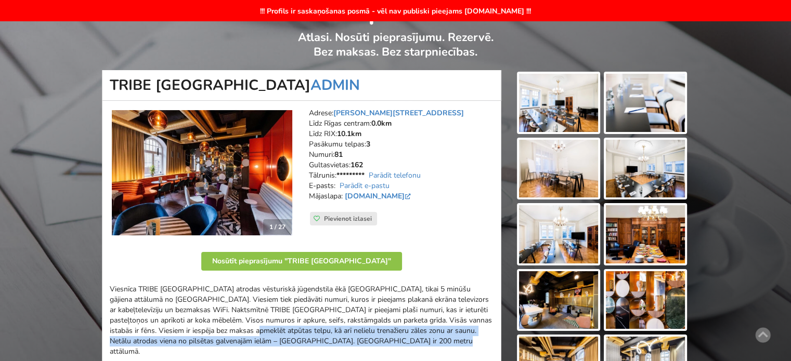
click at [208, 328] on p "Viesnīca TRIBE [GEOGRAPHIC_DATA] atrodas vēsturiskā jūgendstila ēkā [GEOGRAPHIC…" at bounding box center [302, 320] width 384 height 73
drag, startPoint x: 206, startPoint y: 328, endPoint x: 196, endPoint y: 312, distance: 18.9
click at [205, 328] on p "Viesnīca TRIBE [GEOGRAPHIC_DATA] atrodas vēsturiskā jūgendstila ēkā [GEOGRAPHIC…" at bounding box center [302, 320] width 384 height 73
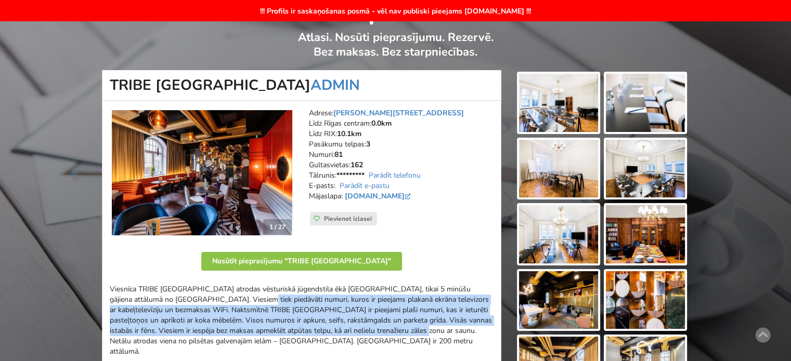
drag, startPoint x: 305, startPoint y: 309, endPoint x: 403, endPoint y: 336, distance: 101.3
click at [402, 336] on p "Viesnīca TRIBE [GEOGRAPHIC_DATA] atrodas vēsturiskā jūgendstila ēkā [GEOGRAPHIC…" at bounding box center [302, 320] width 384 height 73
drag, startPoint x: 403, startPoint y: 336, endPoint x: 416, endPoint y: 344, distance: 15.4
click at [404, 336] on p "Viesnīca TRIBE [GEOGRAPHIC_DATA] atrodas vēsturiskā jūgendstila ēkā [GEOGRAPHIC…" at bounding box center [302, 320] width 384 height 73
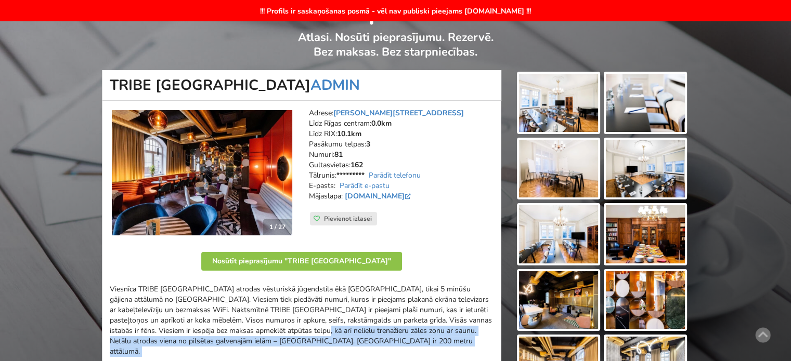
drag, startPoint x: 345, startPoint y: 339, endPoint x: 260, endPoint y: 326, distance: 86.3
click at [265, 327] on div "Viesnīca TRIBE Riga City Centre atrodas vēsturiskā jūgendstila ēkā Rīgā, tikai …" at bounding box center [302, 336] width 384 height 105
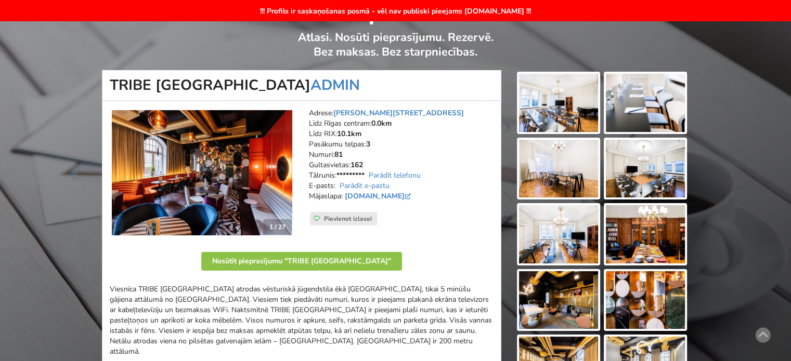
drag, startPoint x: 260, startPoint y: 326, endPoint x: 248, endPoint y: 315, distance: 16.9
click at [259, 326] on p "Viesnīca TRIBE [GEOGRAPHIC_DATA] atrodas vēsturiskā jūgendstila ēkā [GEOGRAPHIC…" at bounding box center [302, 320] width 384 height 73
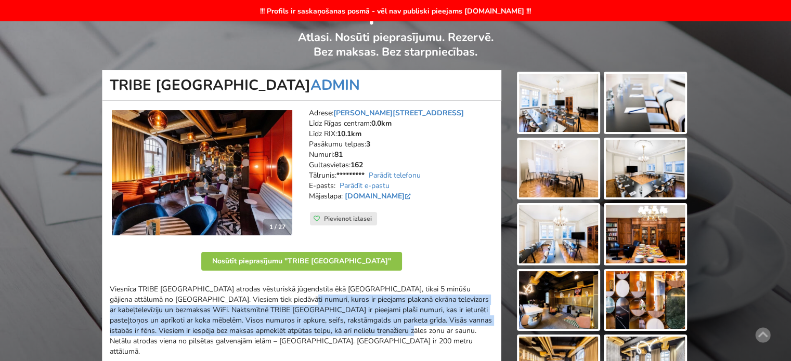
drag, startPoint x: 407, startPoint y: 339, endPoint x: 418, endPoint y: 341, distance: 11.1
click at [414, 341] on p "Viesnīca TRIBE [GEOGRAPHIC_DATA] atrodas vēsturiskā jūgendstila ēkā [GEOGRAPHIC…" at bounding box center [302, 320] width 384 height 73
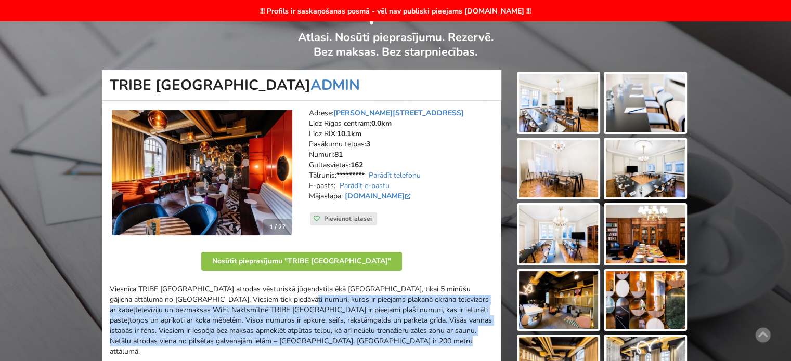
click at [424, 342] on p "Viesnīca TRIBE [GEOGRAPHIC_DATA] atrodas vēsturiskā jūgendstila ēkā [GEOGRAPHIC…" at bounding box center [302, 320] width 384 height 73
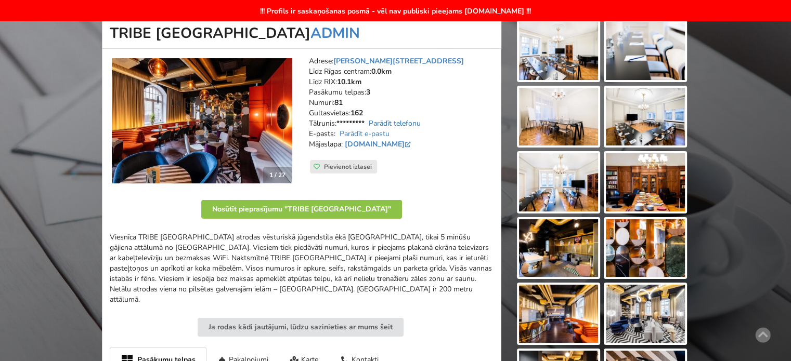
scroll to position [0, 0]
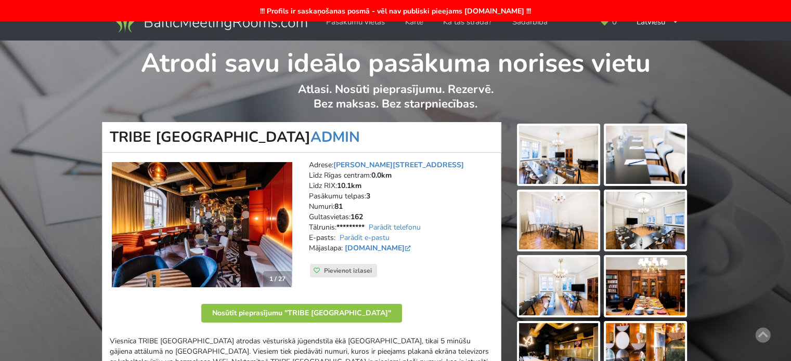
drag, startPoint x: 670, startPoint y: 29, endPoint x: 672, endPoint y: 34, distance: 6.1
click at [670, 29] on div "Latviešu English Русский" at bounding box center [657, 22] width 57 height 20
click at [666, 49] on link "English" at bounding box center [657, 45] width 55 height 20
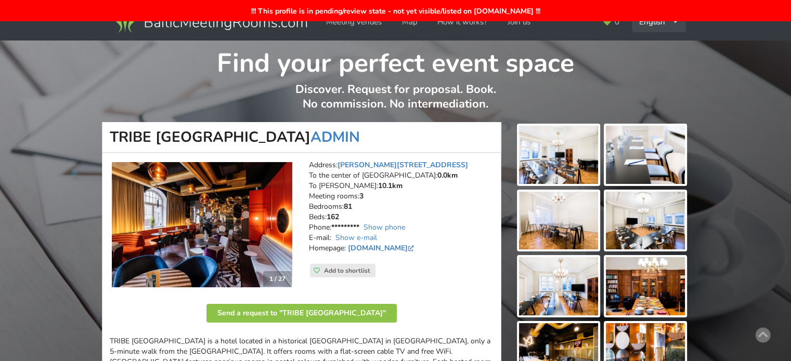
drag, startPoint x: 648, startPoint y: 28, endPoint x: 655, endPoint y: 41, distance: 15.1
click at [649, 28] on div "English Русский Latviešu" at bounding box center [659, 22] width 54 height 20
click at [658, 47] on link "Русский" at bounding box center [659, 45] width 53 height 20
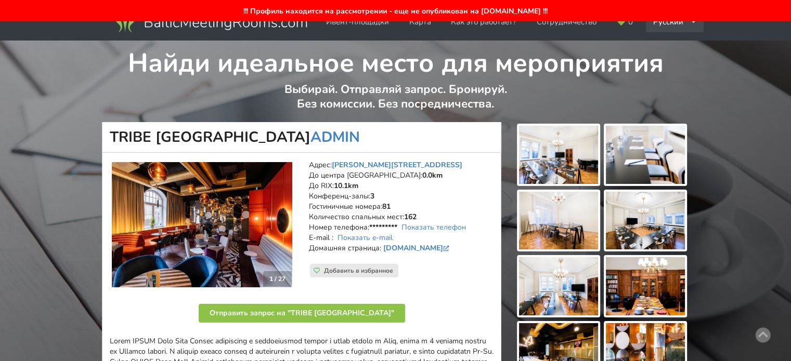
click at [686, 24] on div "Русский English Latviešu" at bounding box center [675, 22] width 58 height 20
click at [673, 64] on link "Latviešu" at bounding box center [675, 66] width 57 height 20
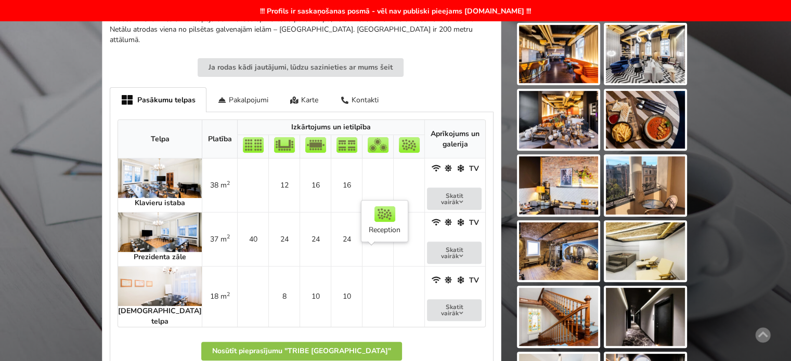
scroll to position [208, 0]
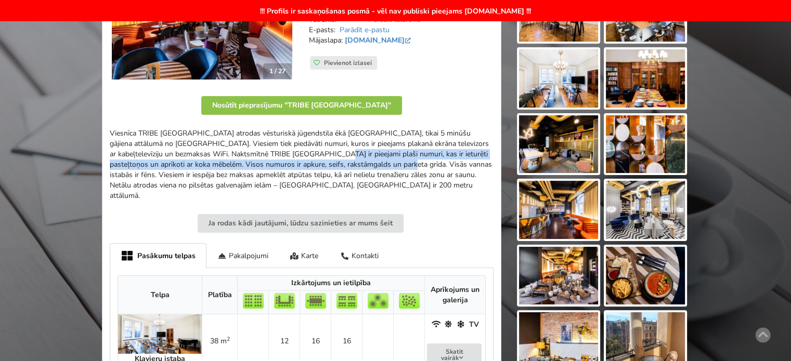
drag, startPoint x: 308, startPoint y: 156, endPoint x: 396, endPoint y: 177, distance: 89.8
click at [394, 176] on p "Viesnīca TRIBE [GEOGRAPHIC_DATA] atrodas vēsturiskā jūgendstila ēkā [GEOGRAPHIC…" at bounding box center [302, 164] width 384 height 73
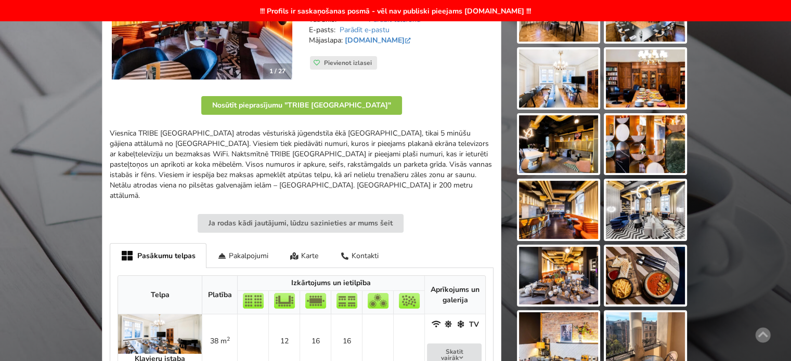
click at [401, 177] on p "Viesnīca TRIBE [GEOGRAPHIC_DATA] atrodas vēsturiskā jūgendstila ēkā [GEOGRAPHIC…" at bounding box center [302, 164] width 384 height 73
